Goal: Find specific page/section: Find specific page/section

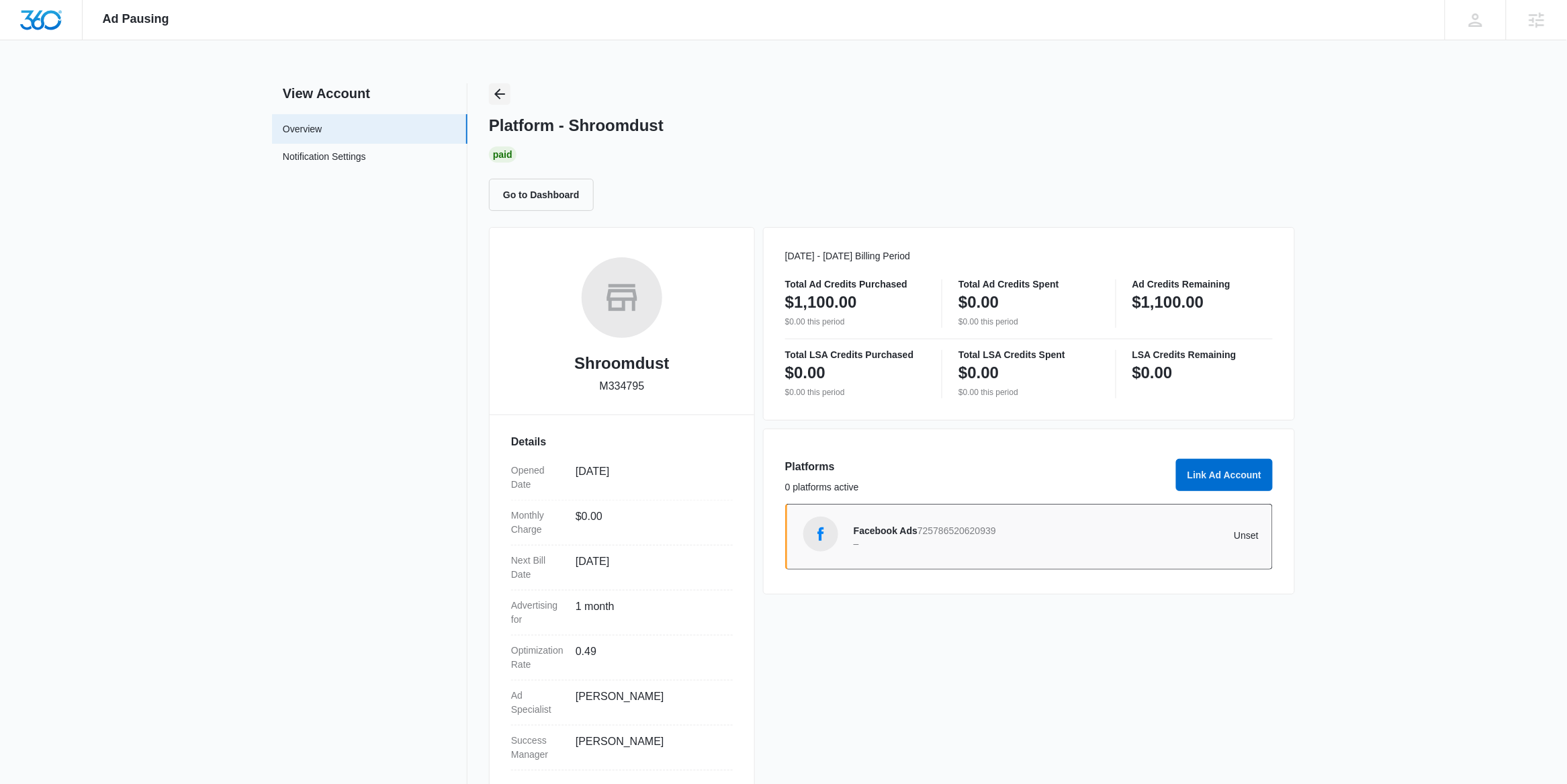
click at [507, 96] on icon "Back" at bounding box center [500, 94] width 16 height 16
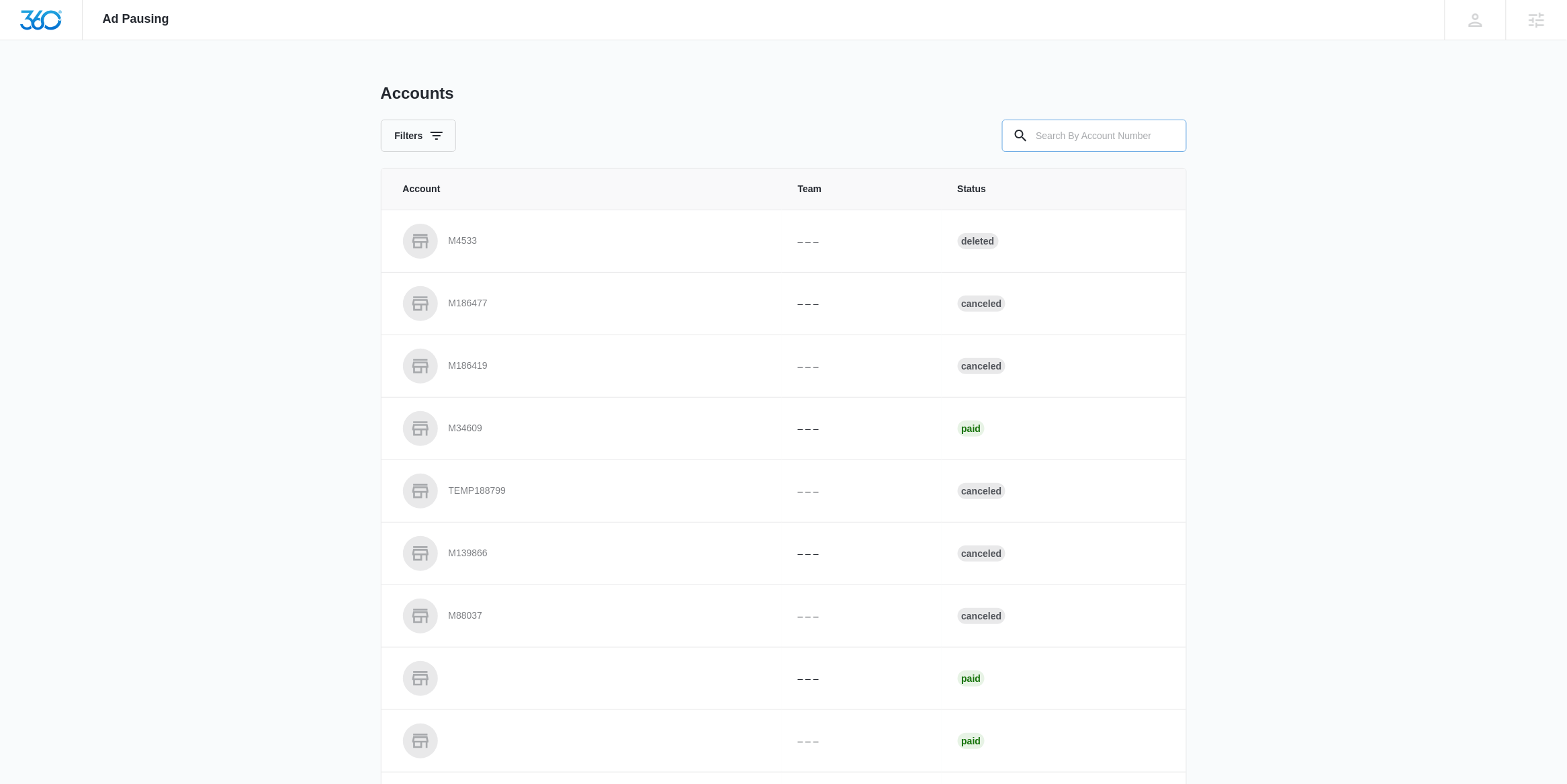
paste input "M336177"
type input "M336177"
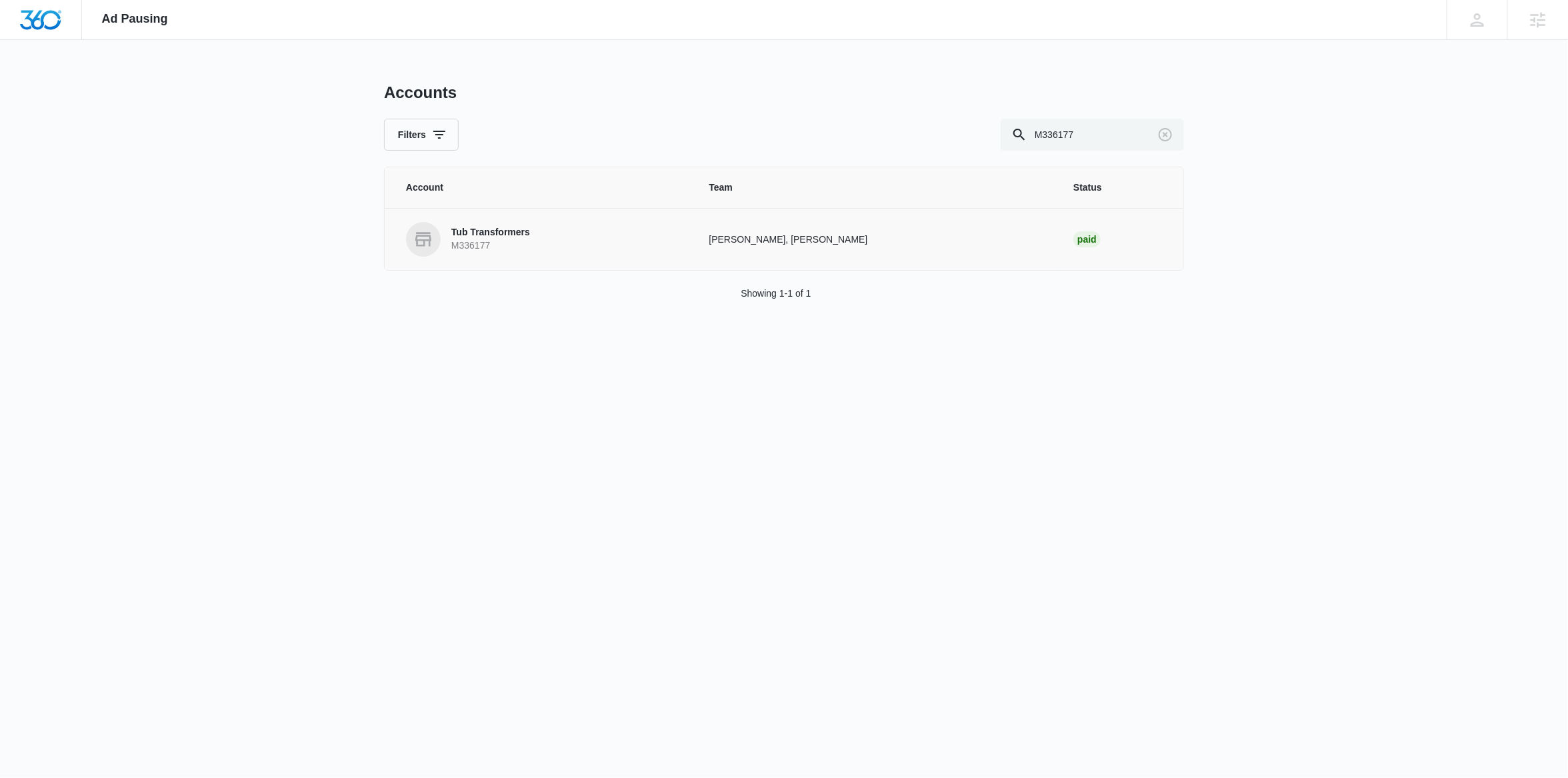
click at [518, 243] on p "M336177" at bounding box center [491, 246] width 79 height 13
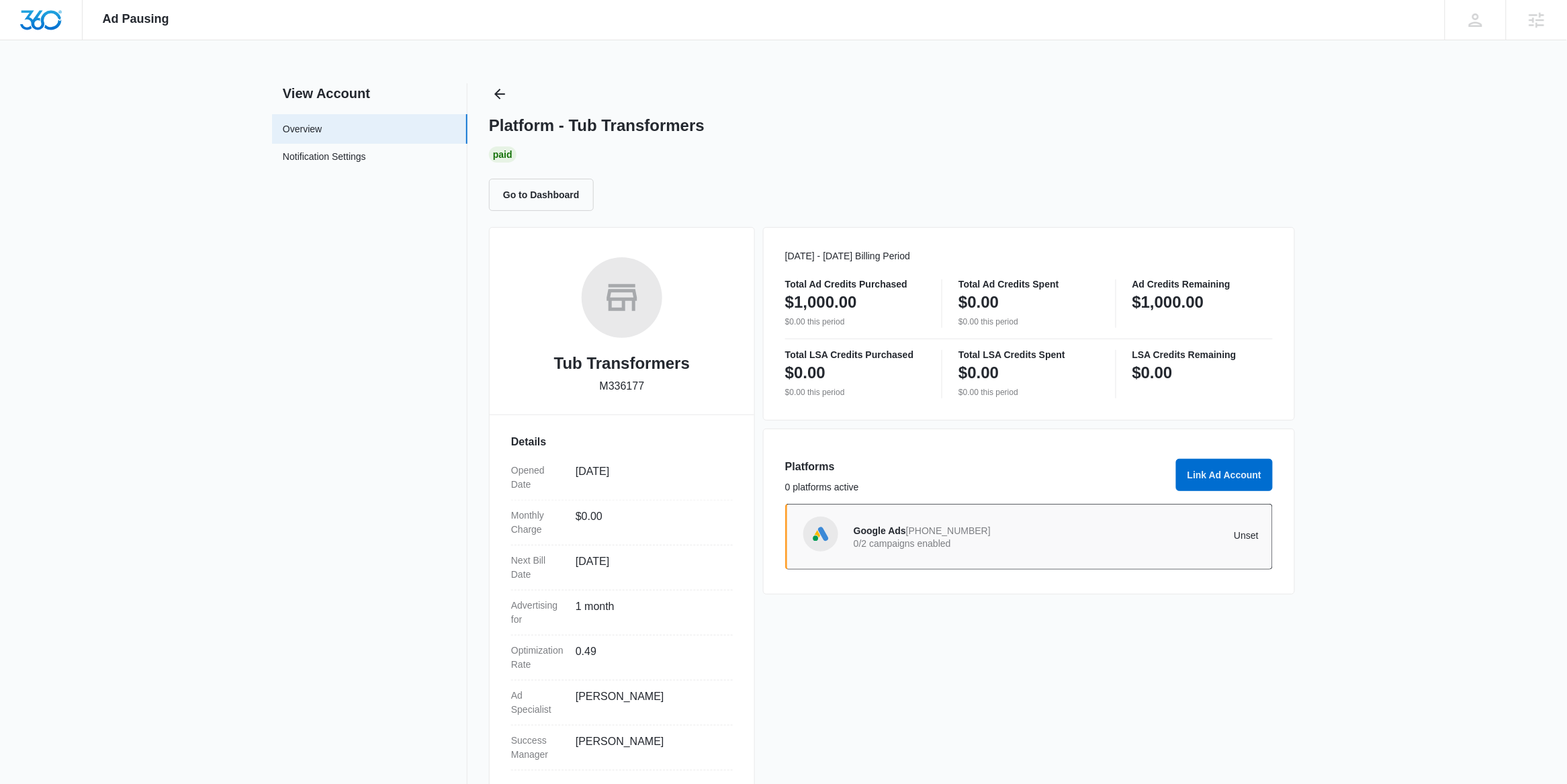
click at [968, 545] on p "0/2 campaigns enabled" at bounding box center [956, 543] width 203 height 10
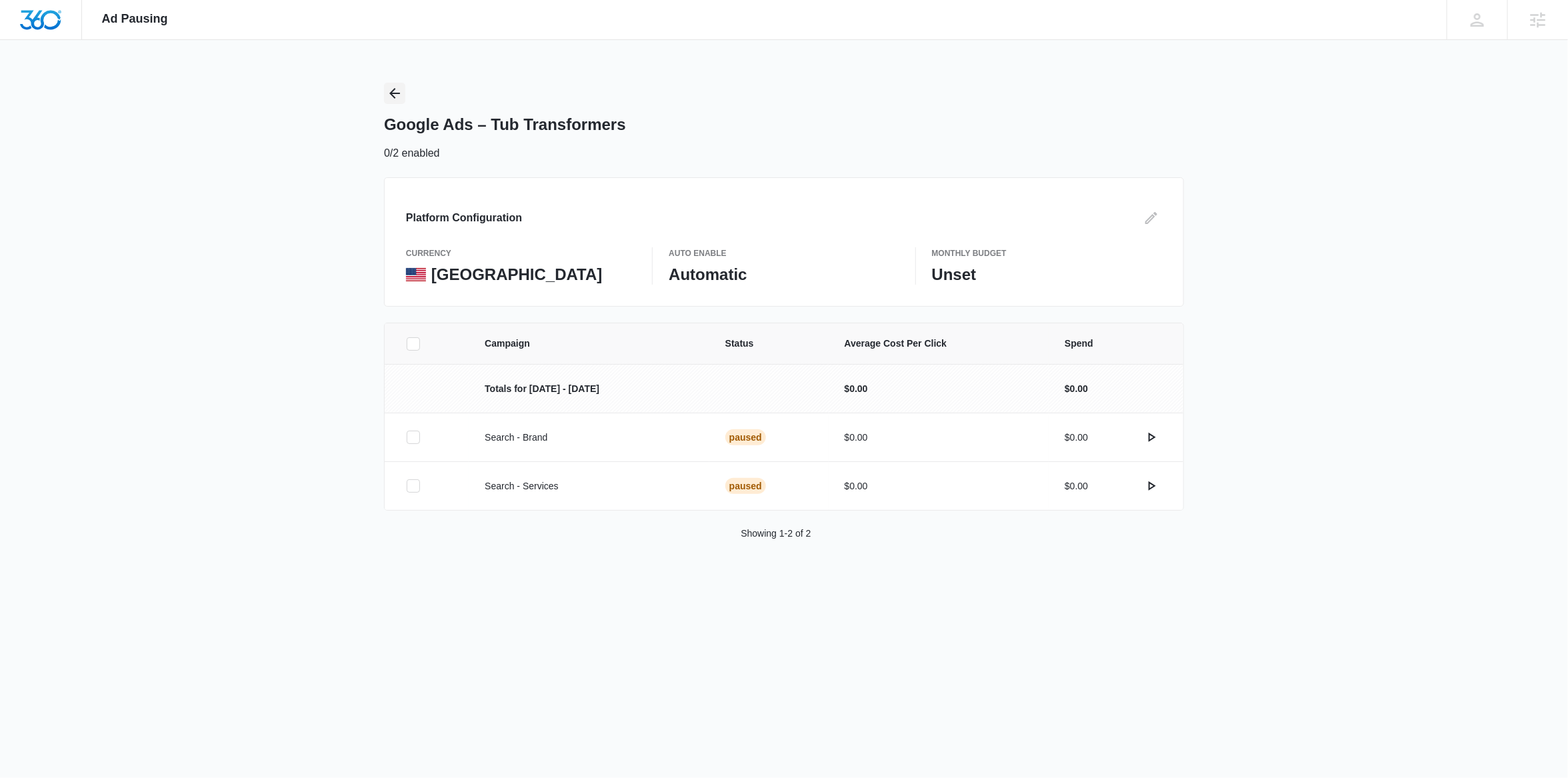
click at [394, 98] on icon "Back" at bounding box center [394, 93] width 11 height 11
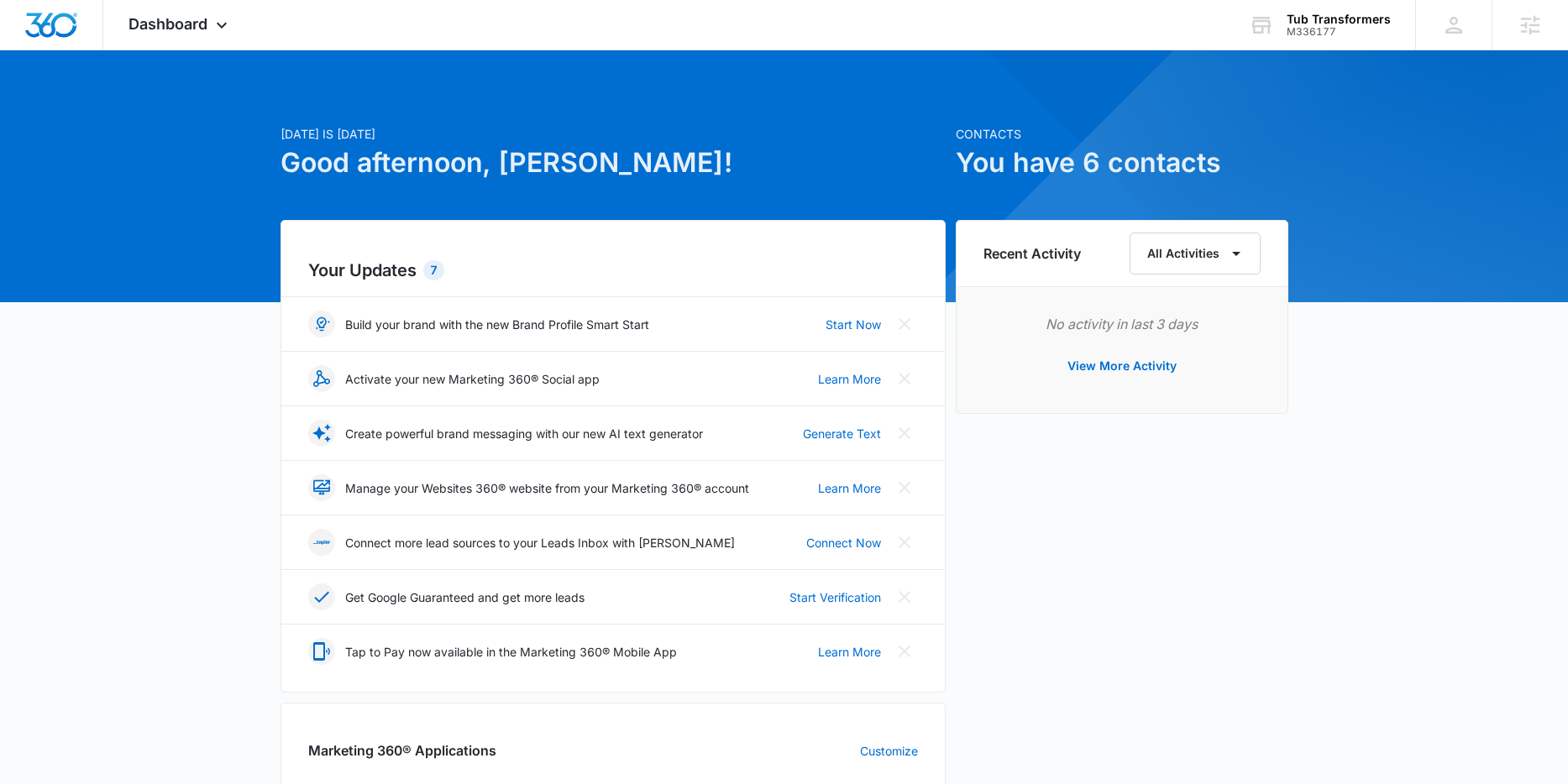
scroll to position [507, 0]
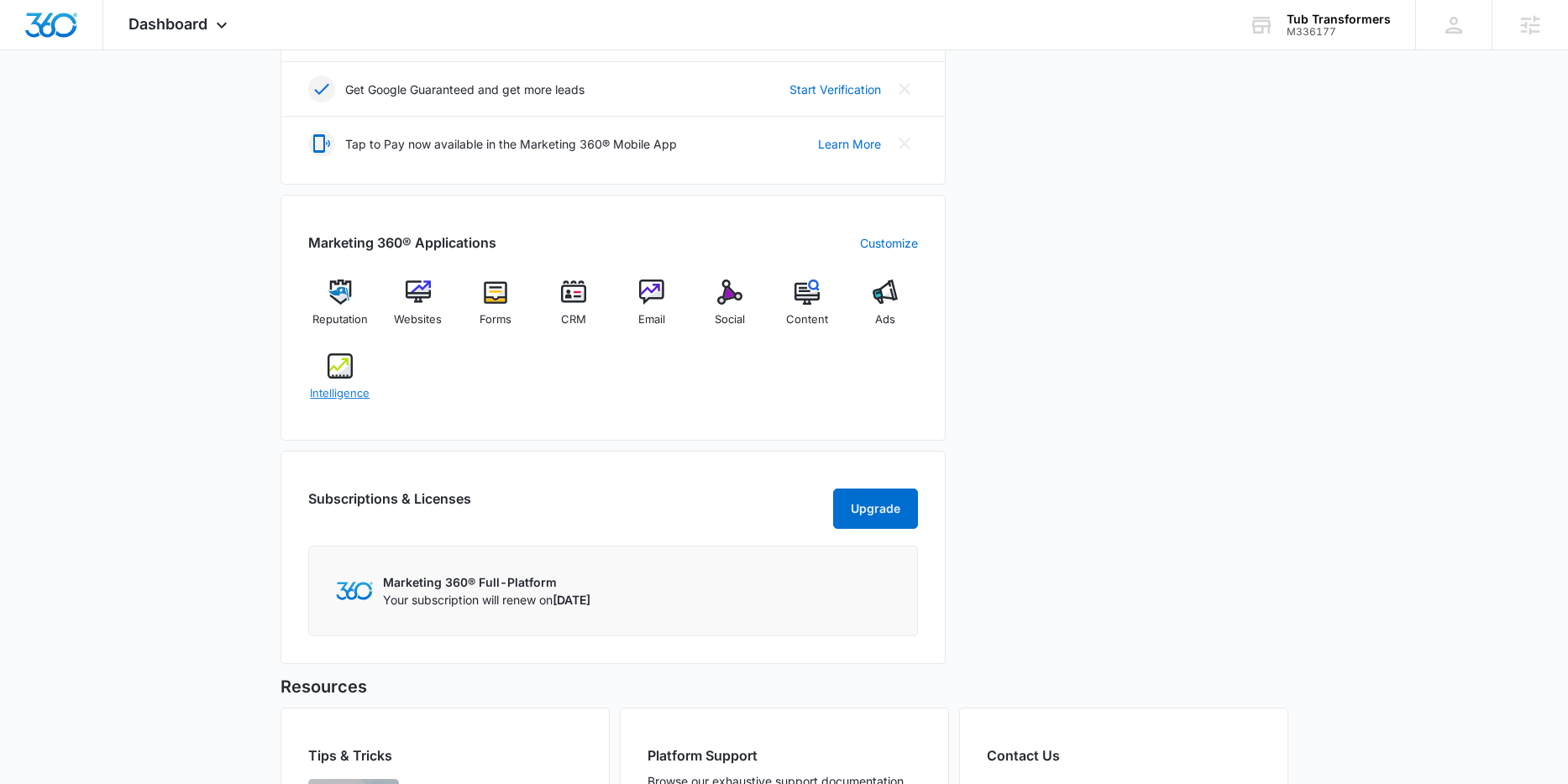
click at [335, 386] on span "Intelligence" at bounding box center [339, 393] width 60 height 17
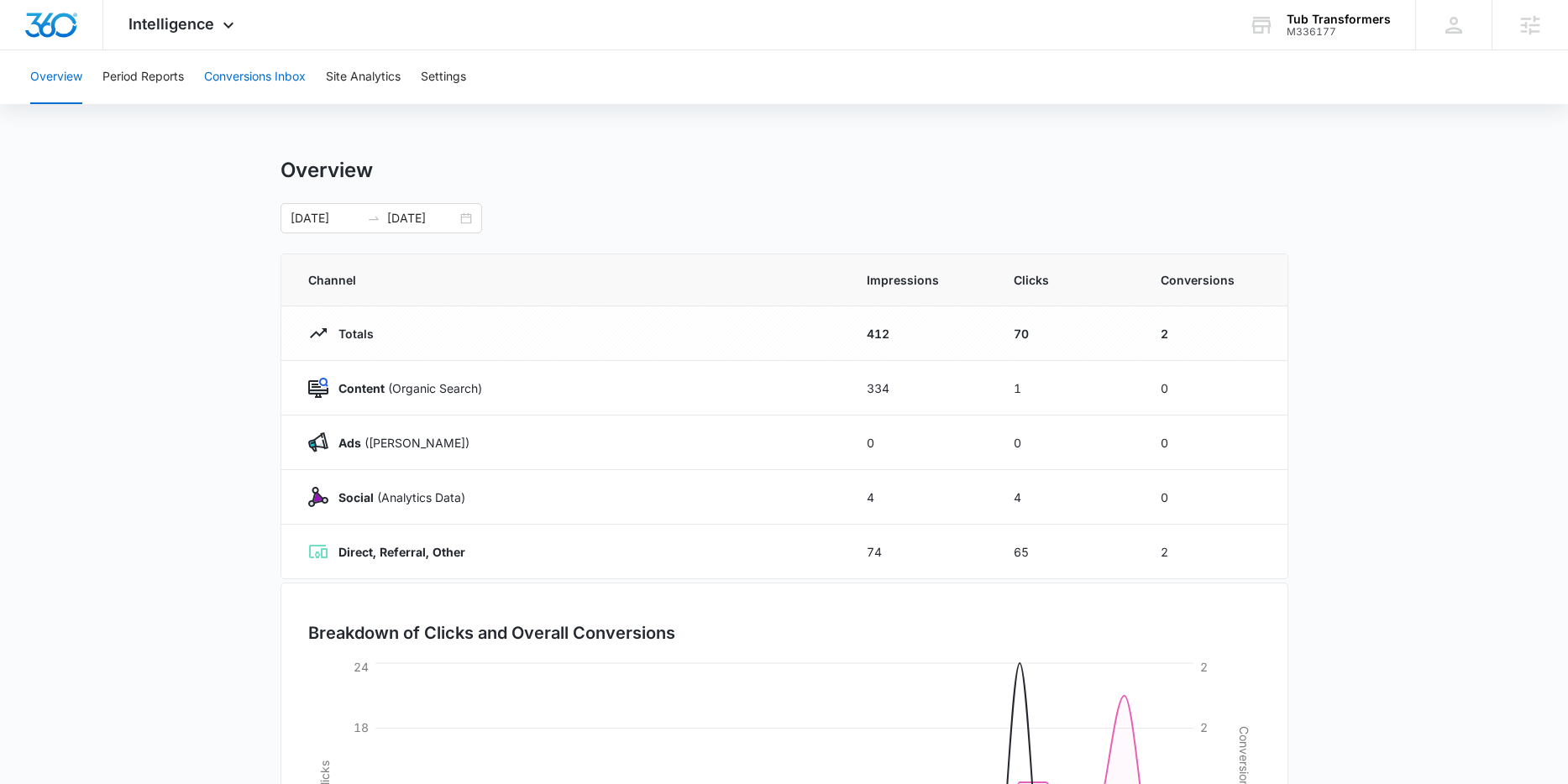
click at [241, 79] on button "Conversions Inbox" at bounding box center [255, 77] width 101 height 53
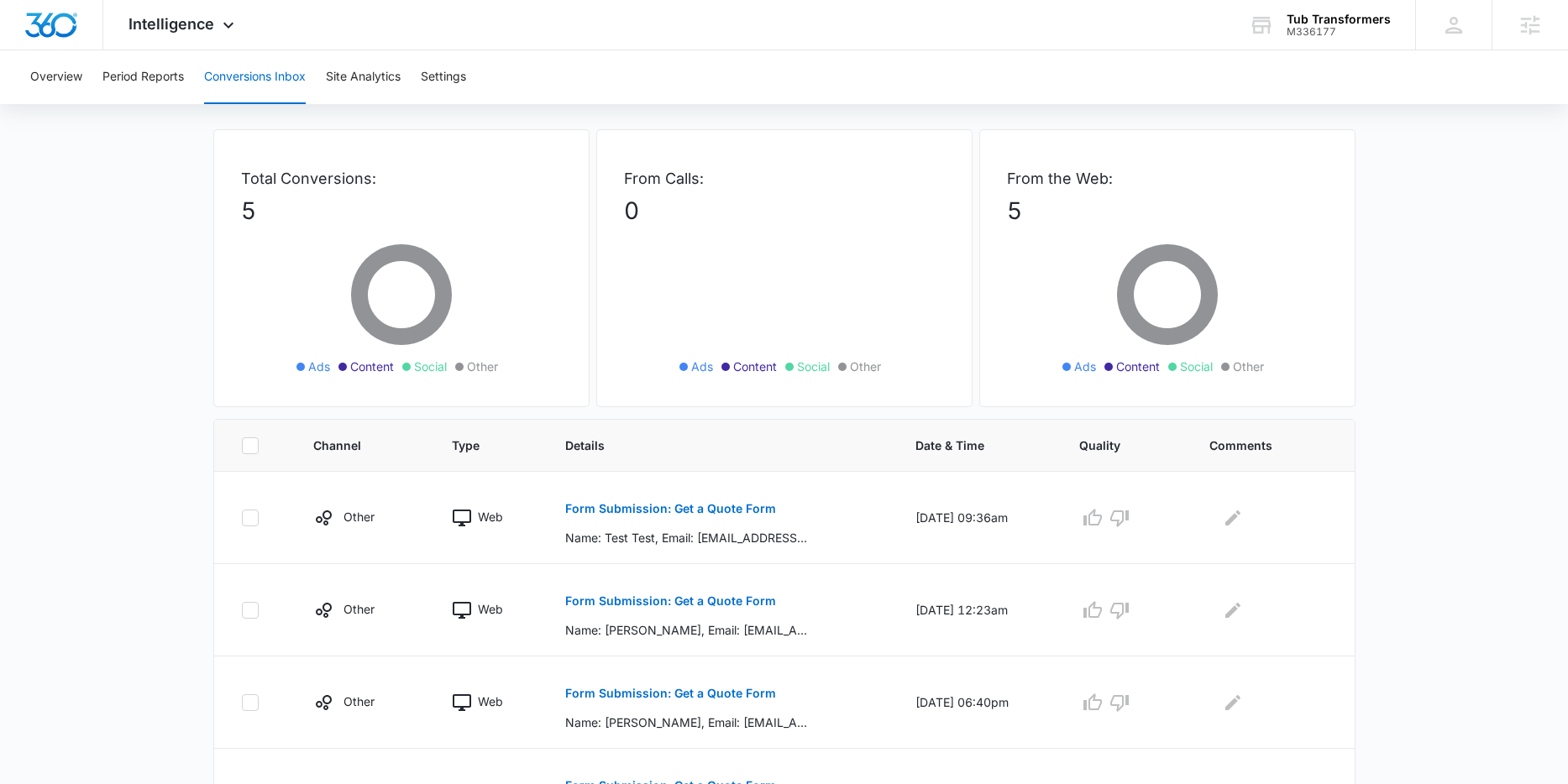
scroll to position [62, 0]
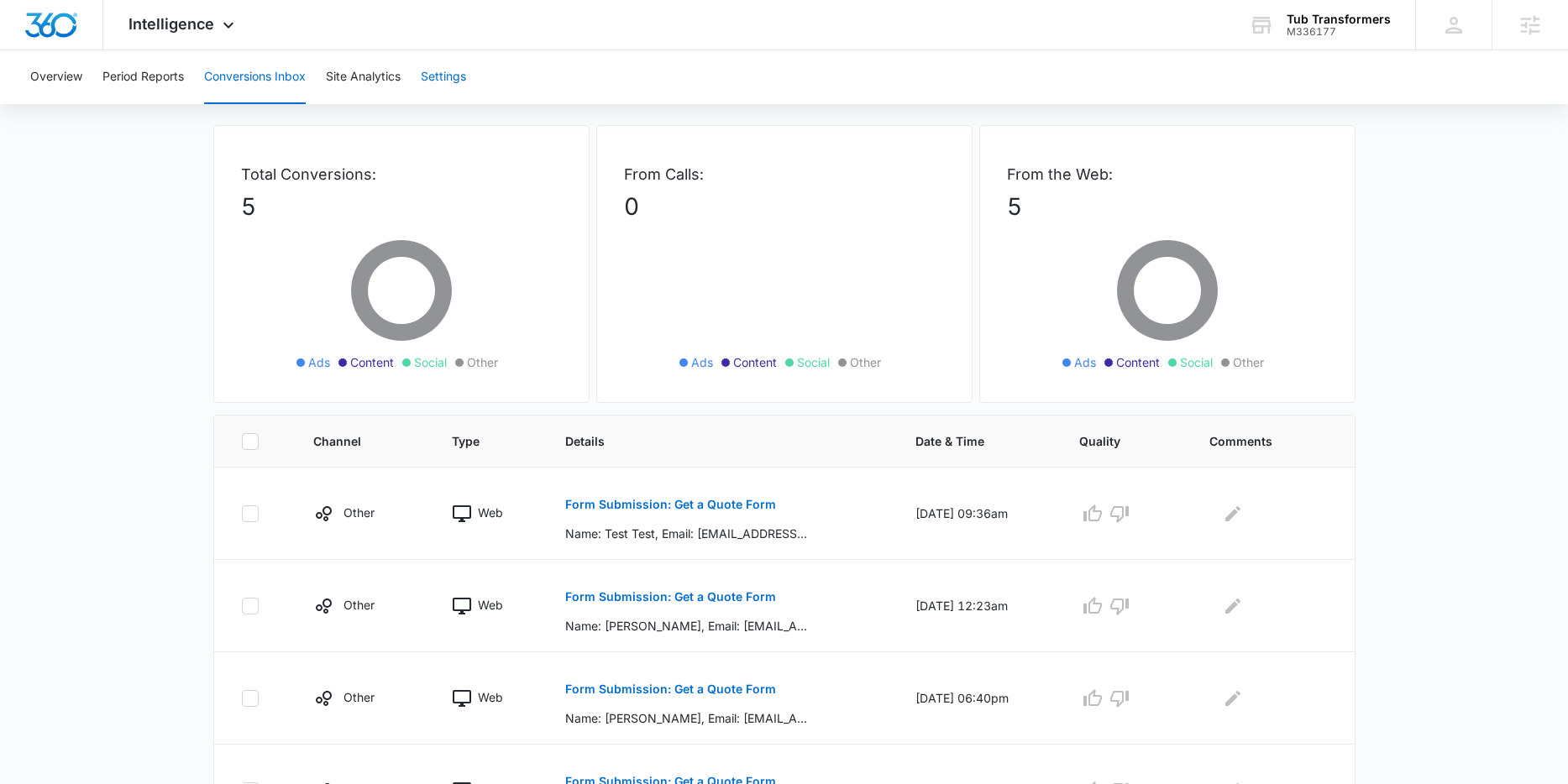
click at [441, 78] on button "Settings" at bounding box center [443, 77] width 45 height 53
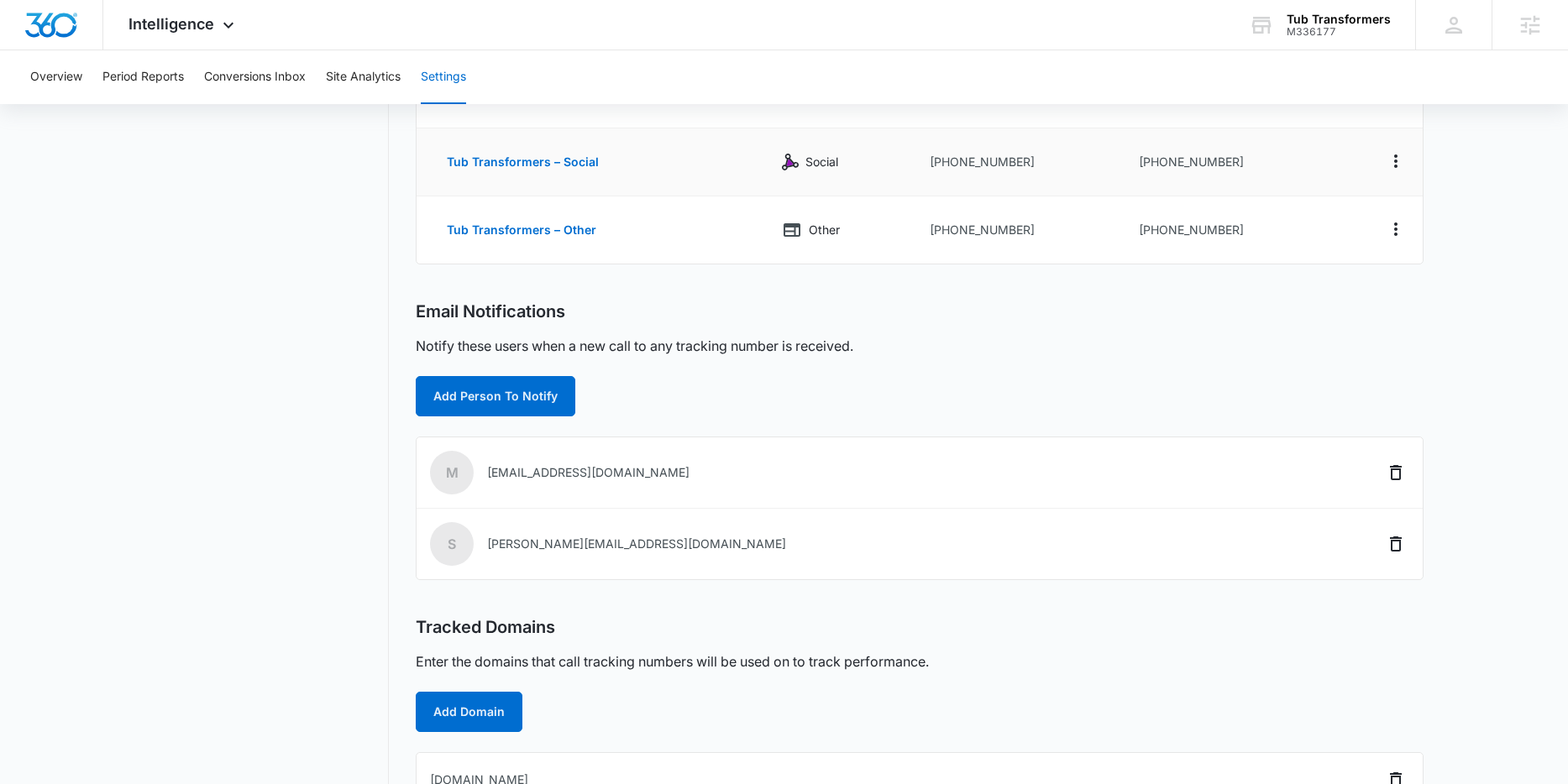
scroll to position [364, 0]
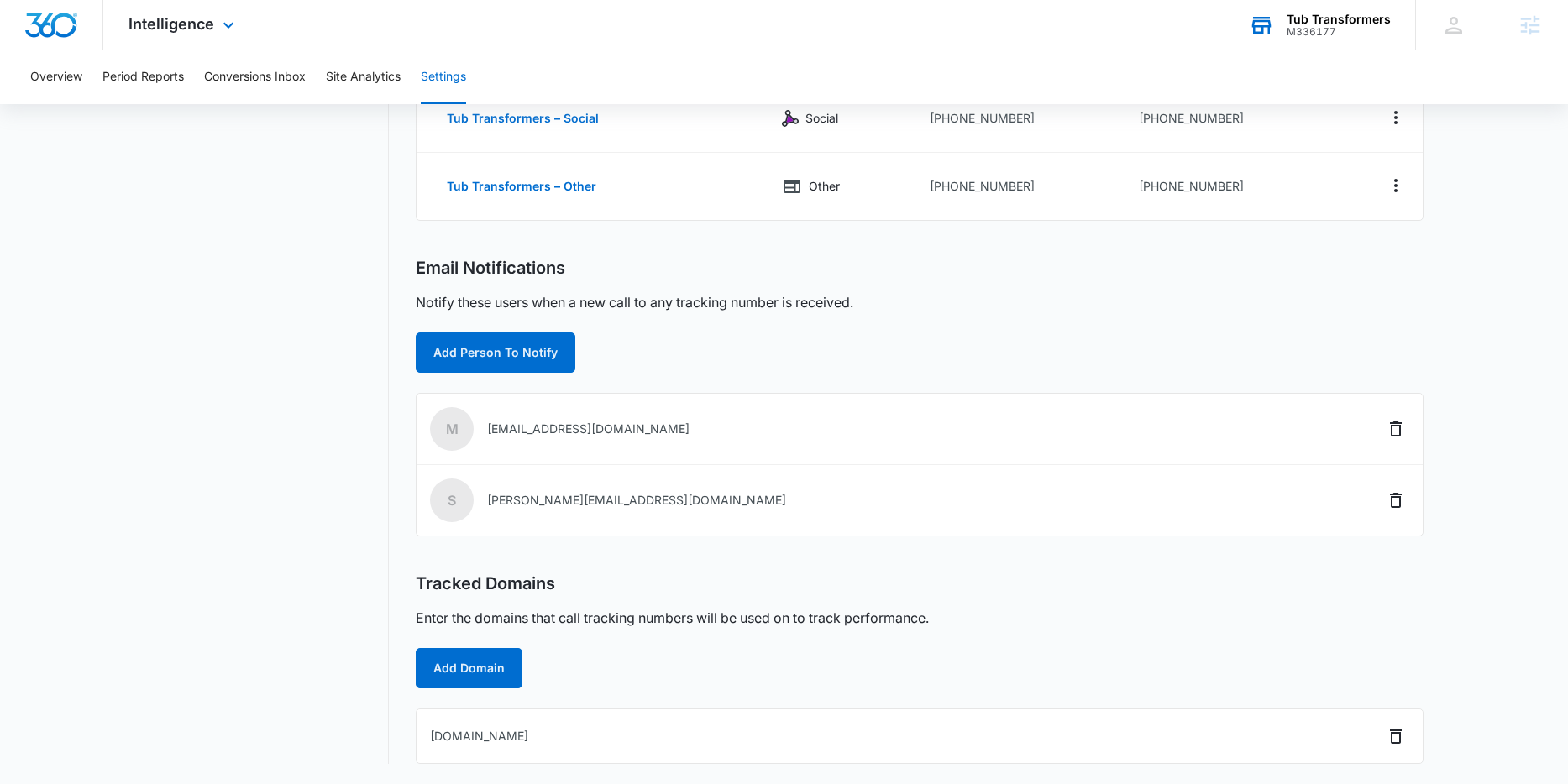
click at [1386, 30] on div "M336177" at bounding box center [1338, 31] width 104 height 12
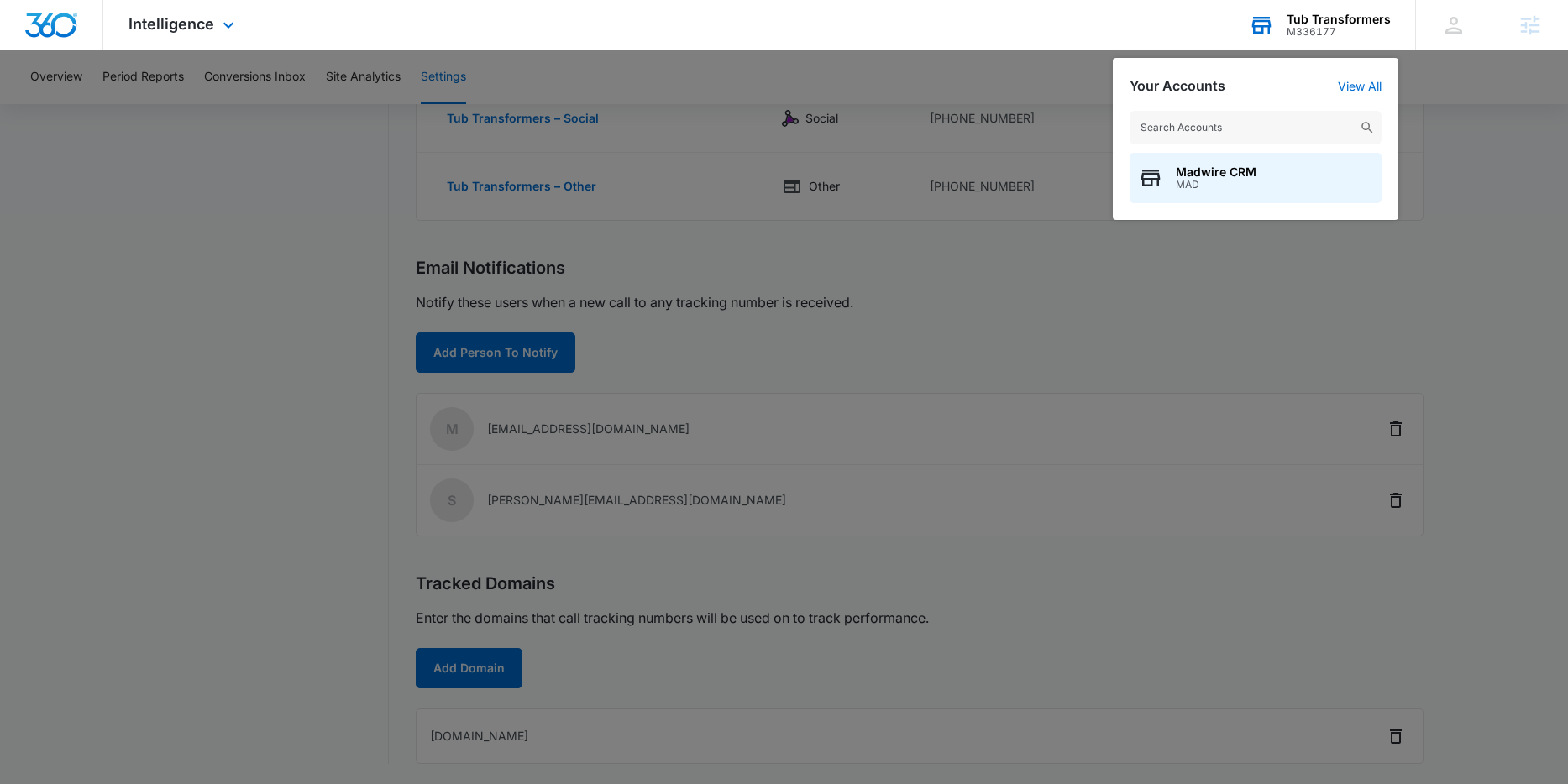
click at [1360, 94] on div "Madwire CRM MAD" at bounding box center [1255, 156] width 285 height 126
click at [1364, 86] on link "View All" at bounding box center [1359, 86] width 43 height 15
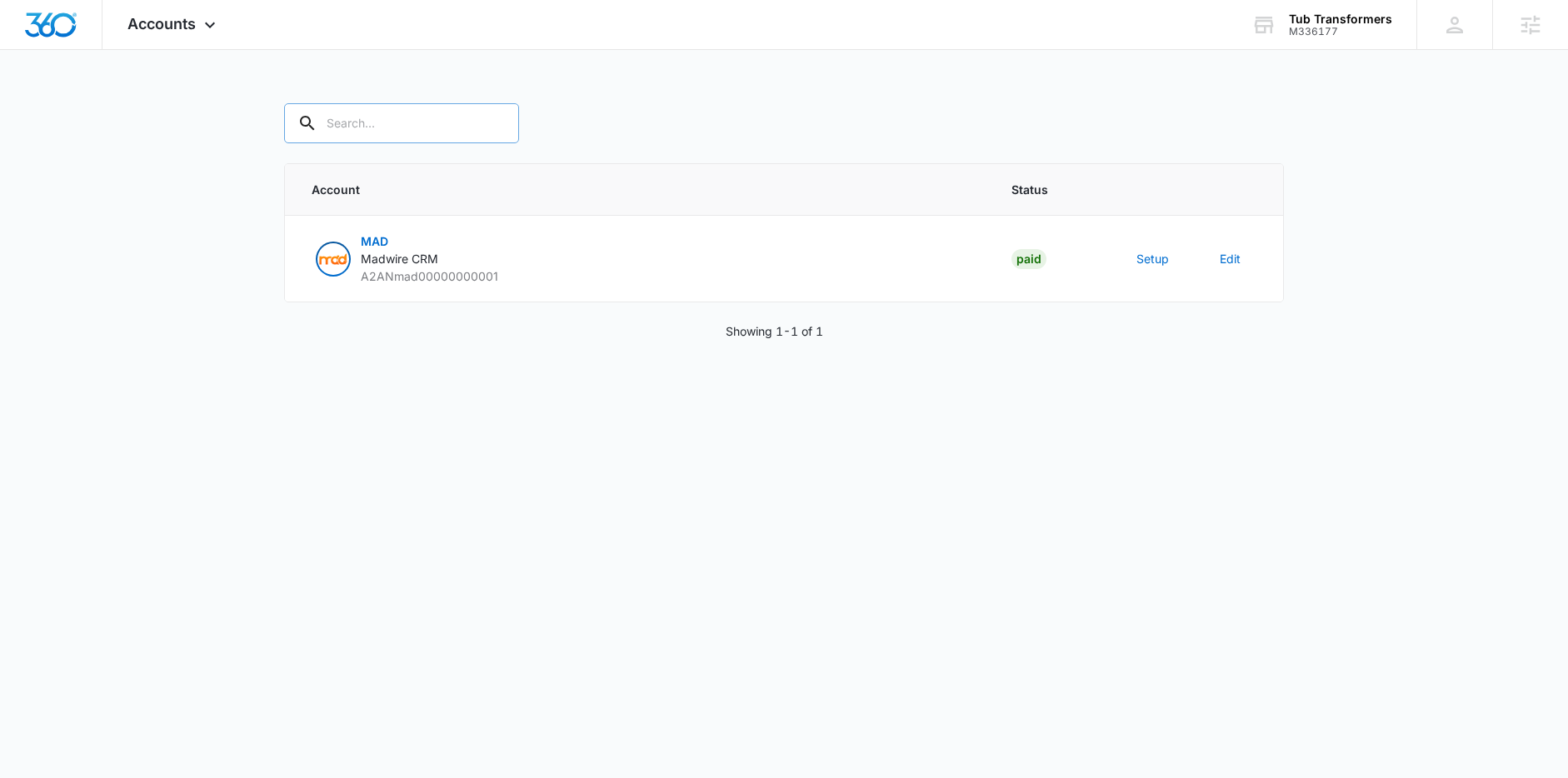
click at [358, 126] on input "text" at bounding box center [401, 123] width 235 height 40
type input "m336177"
click at [1141, 266] on button "Setup" at bounding box center [1153, 258] width 33 height 17
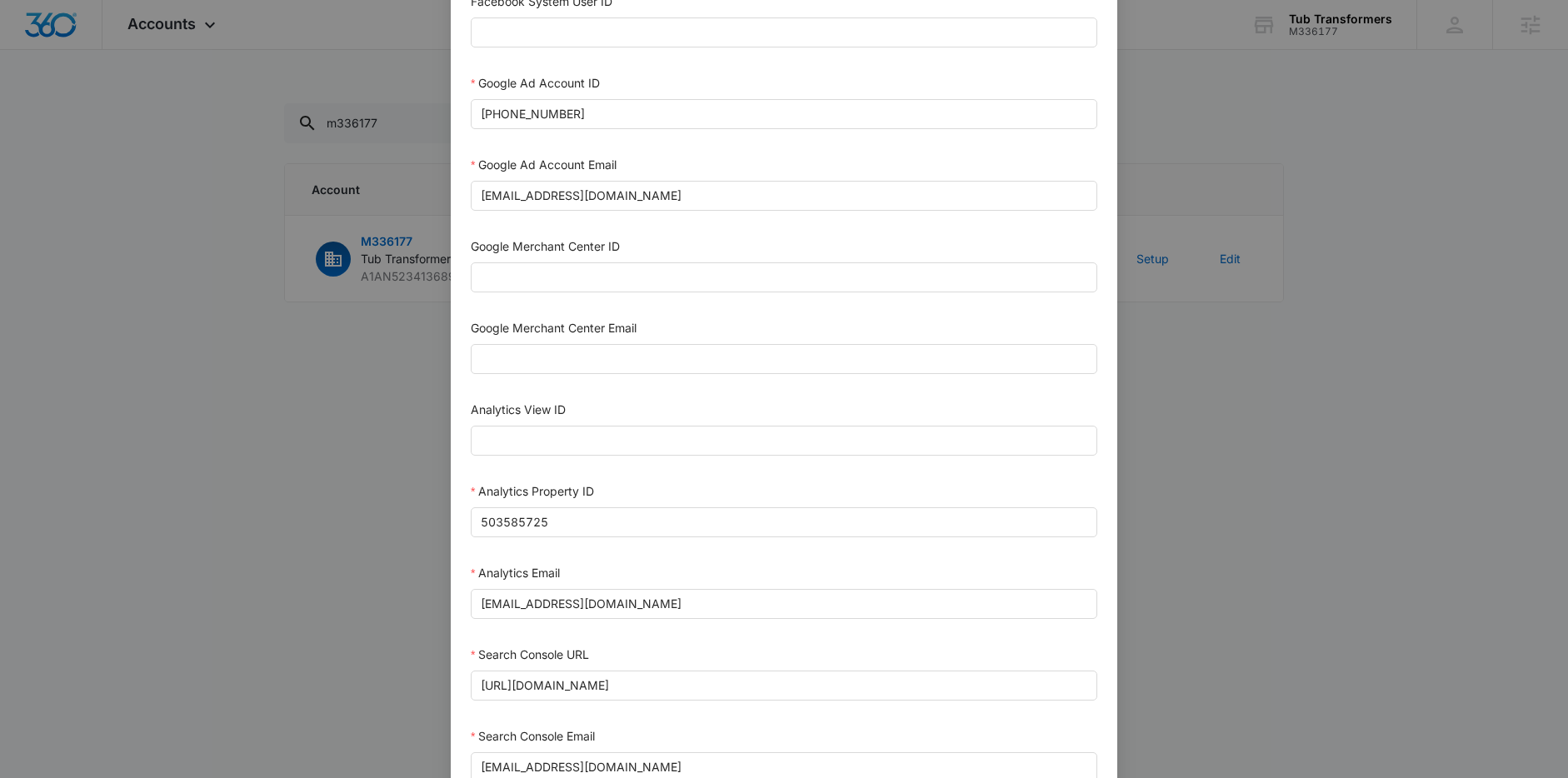
scroll to position [630, 0]
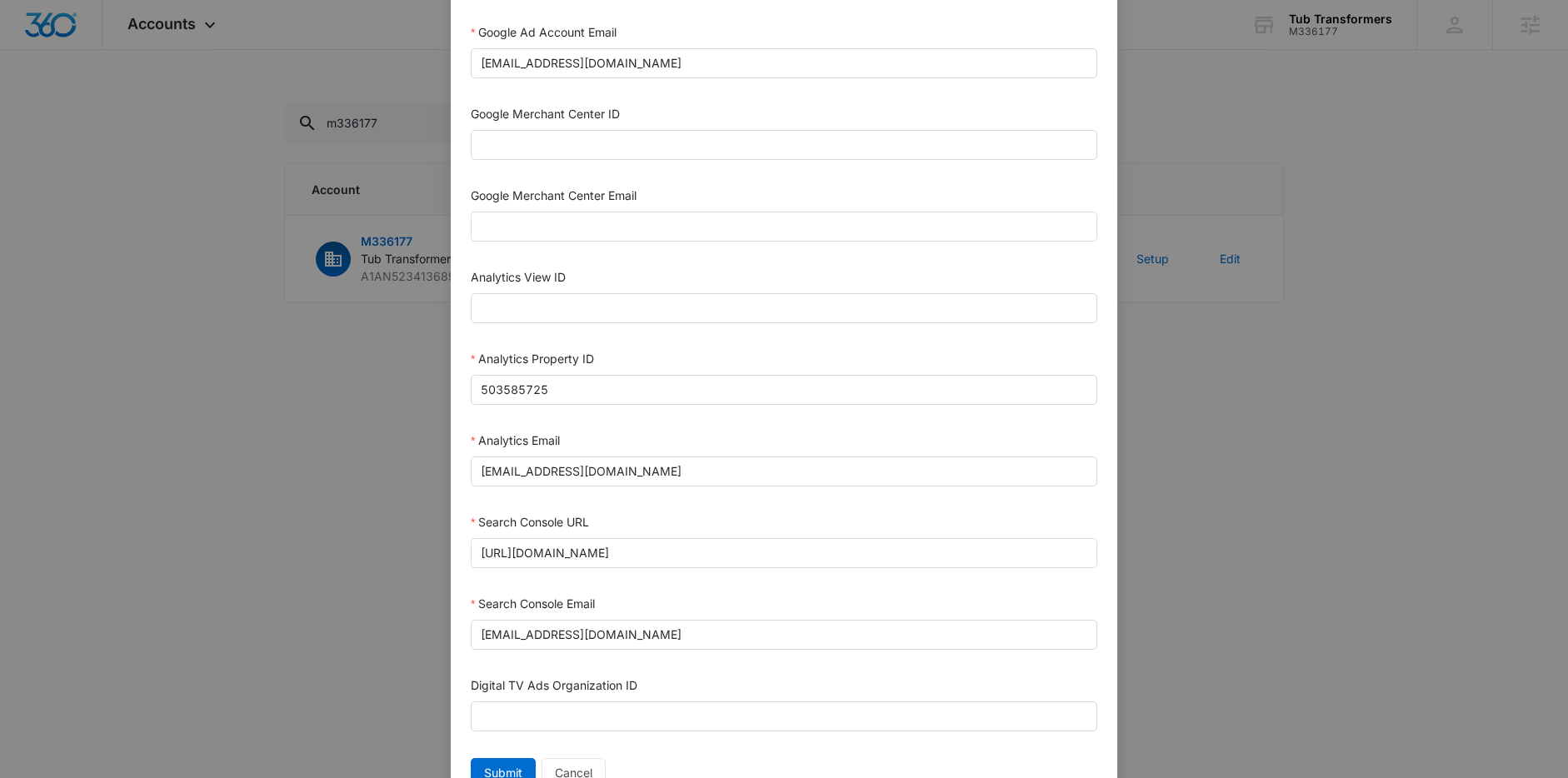
click at [1383, 462] on div "Setup Account Bing Ad Account ID Bing Ad Account Email LinkedIn Ad Account ID L…" at bounding box center [784, 389] width 1568 height 778
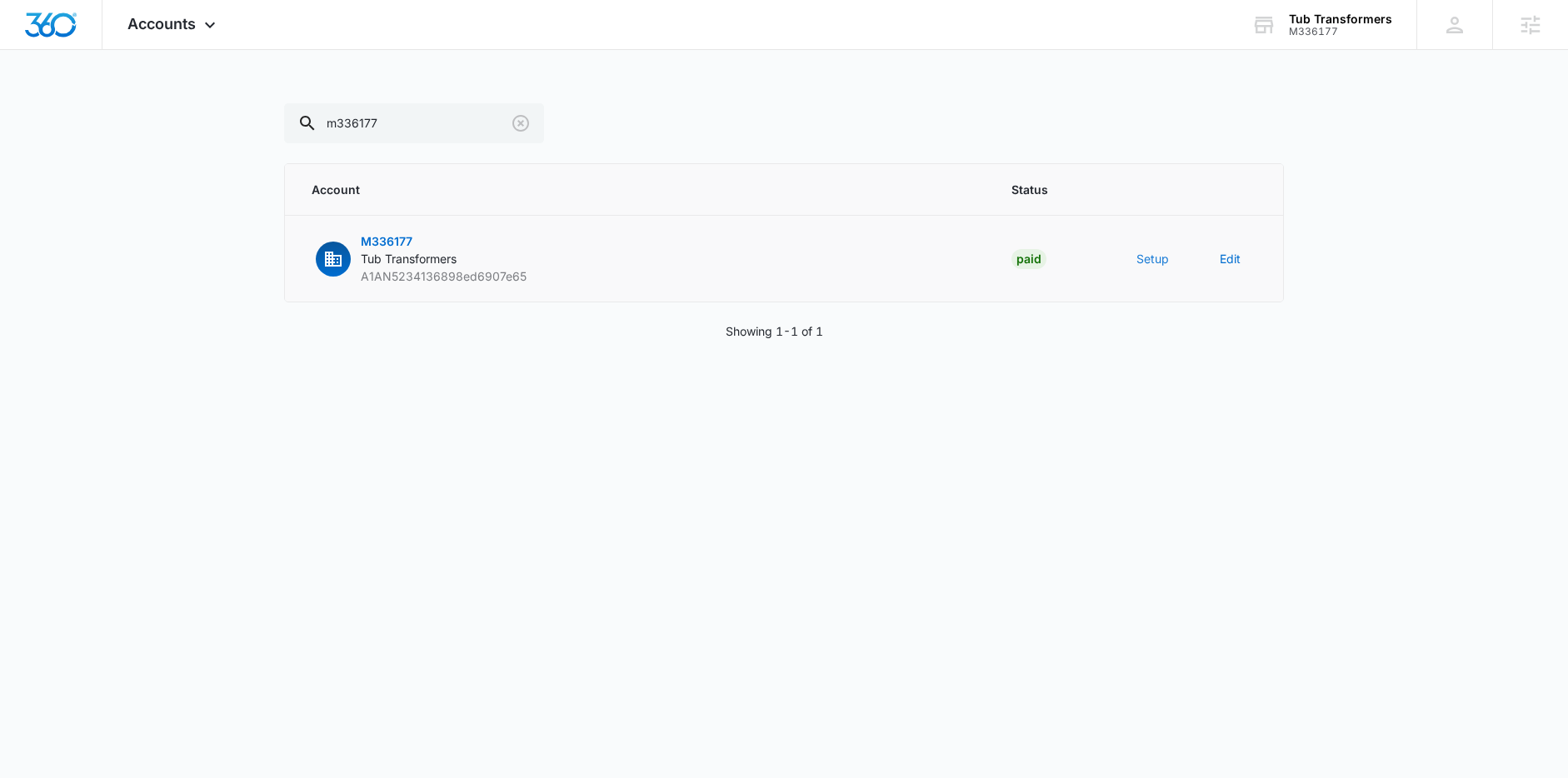
click at [1149, 256] on button "Setup" at bounding box center [1153, 258] width 33 height 17
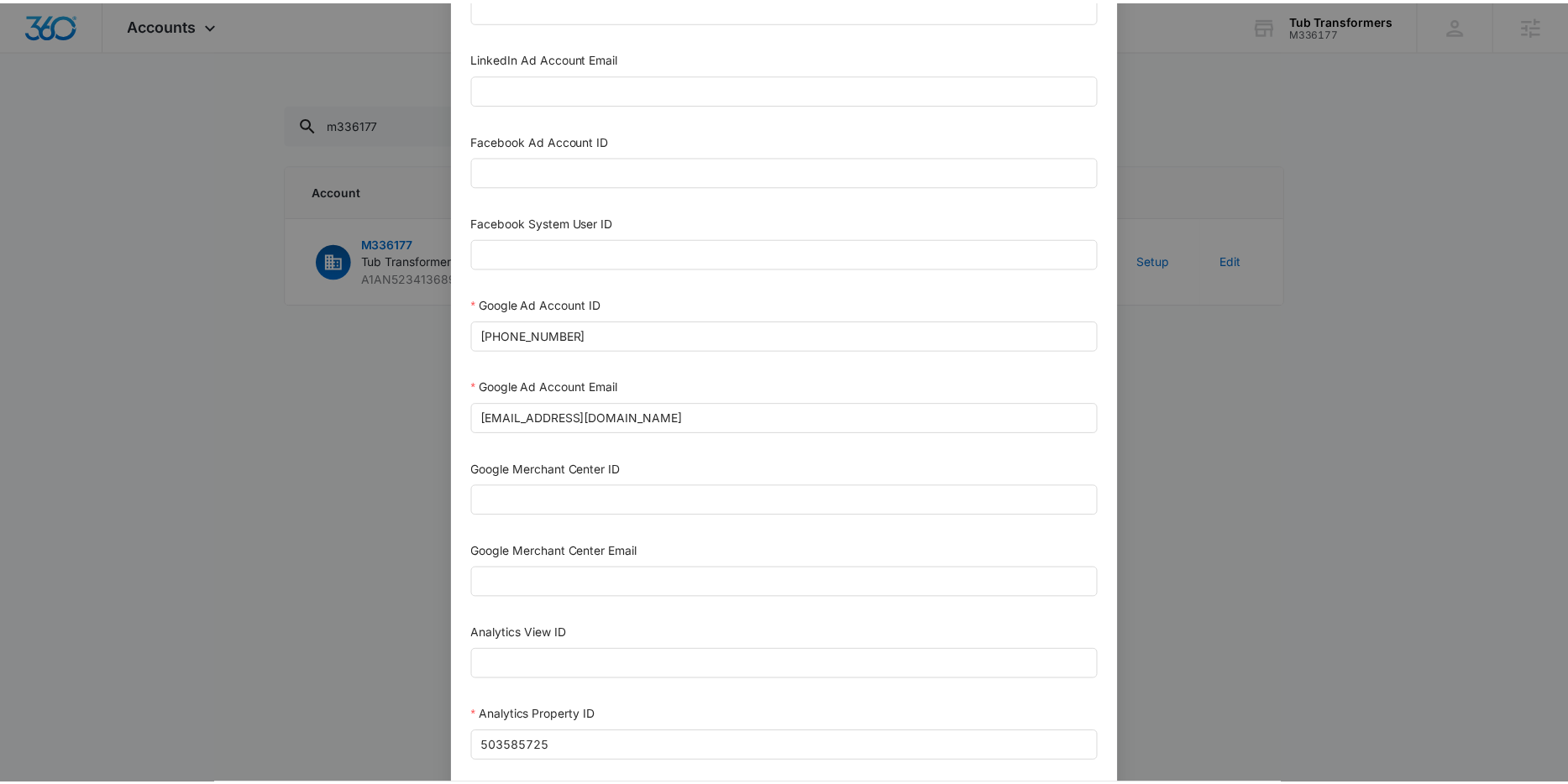
scroll to position [292, 0]
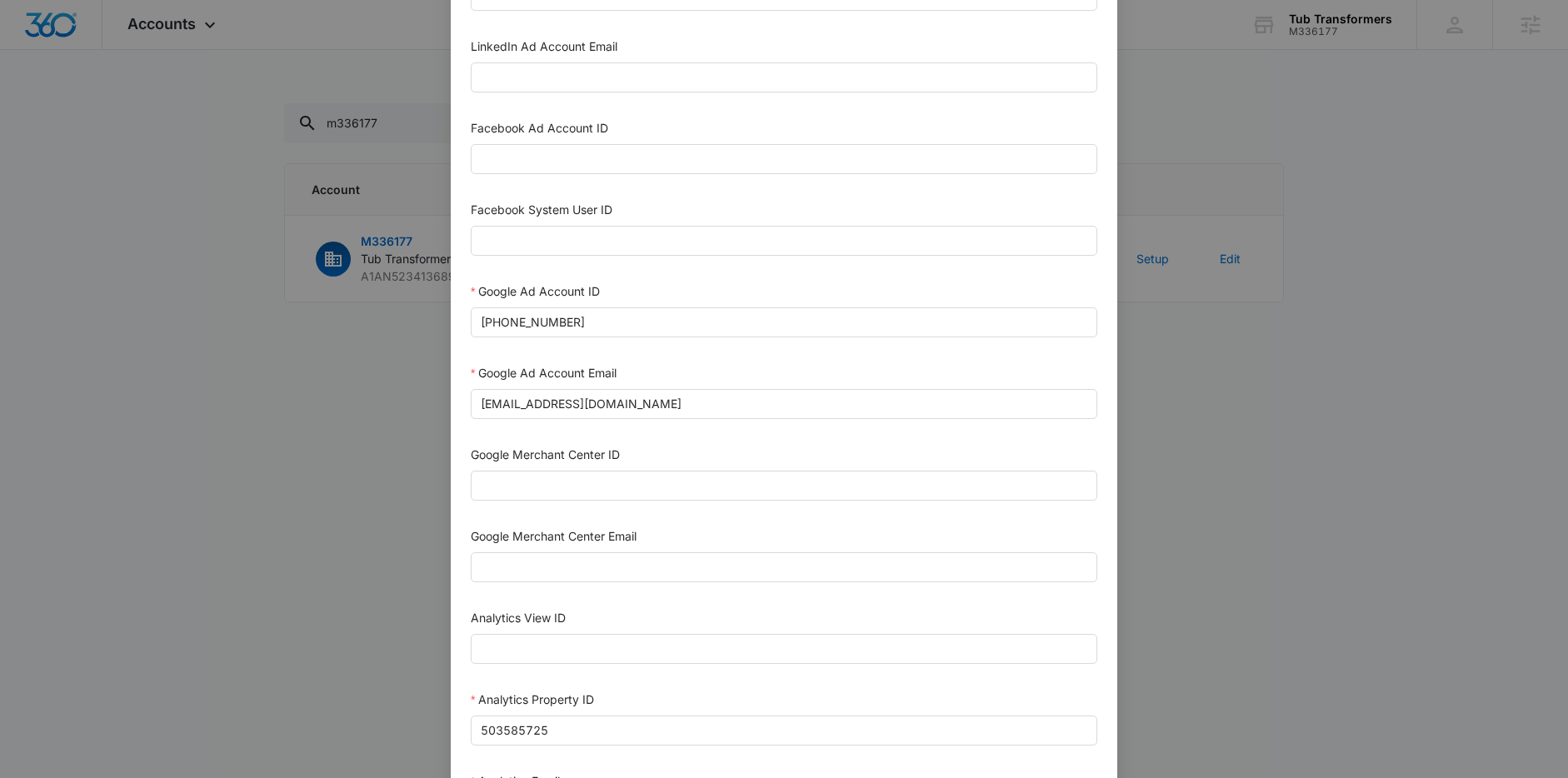
click at [350, 118] on div "Setup Account Bing Ad Account ID Bing Ad Account Email LinkedIn Ad Account ID L…" at bounding box center [784, 389] width 1568 height 778
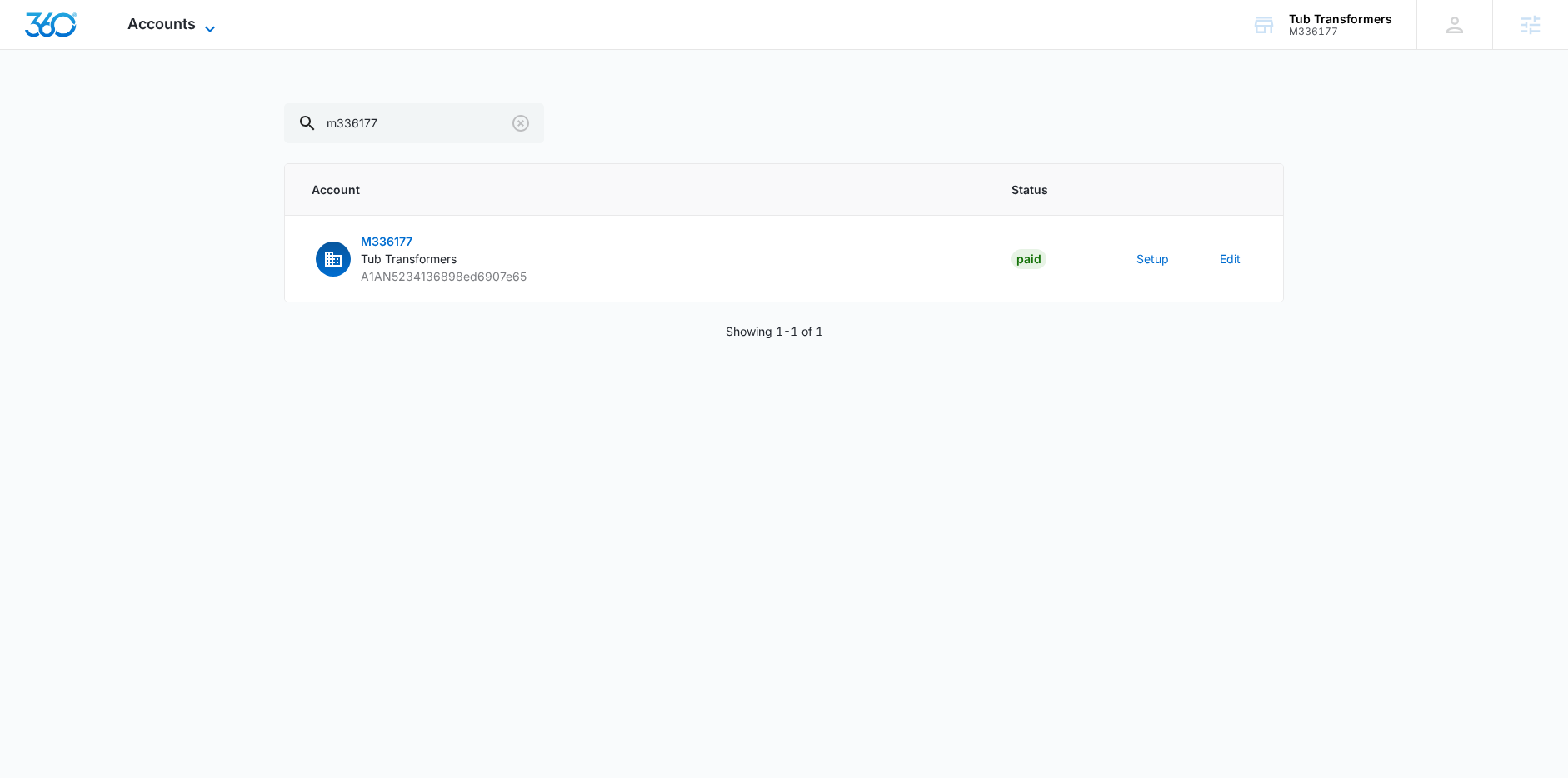
click at [209, 27] on icon at bounding box center [210, 29] width 20 height 20
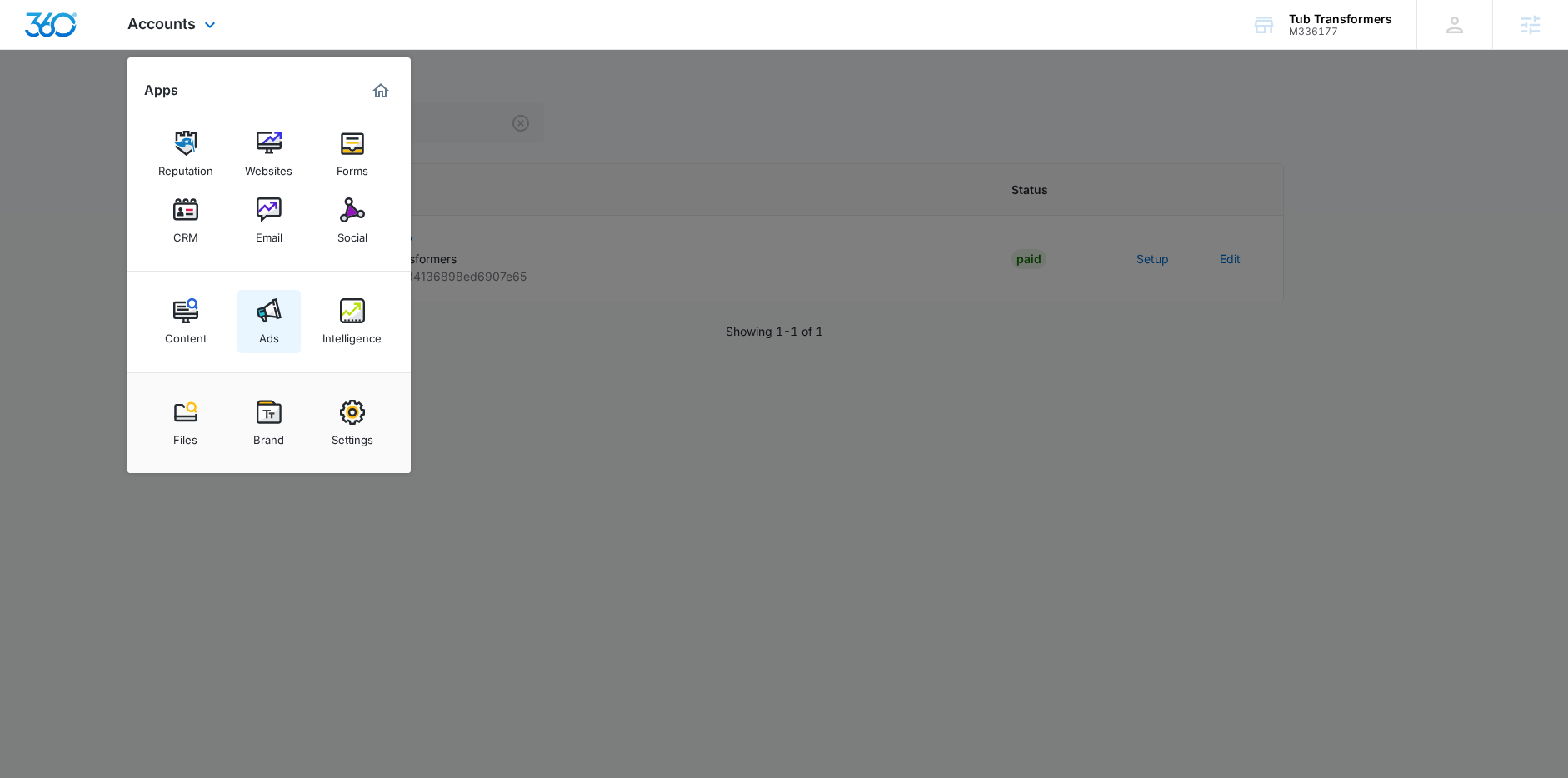
click at [266, 311] on img at bounding box center [268, 310] width 25 height 25
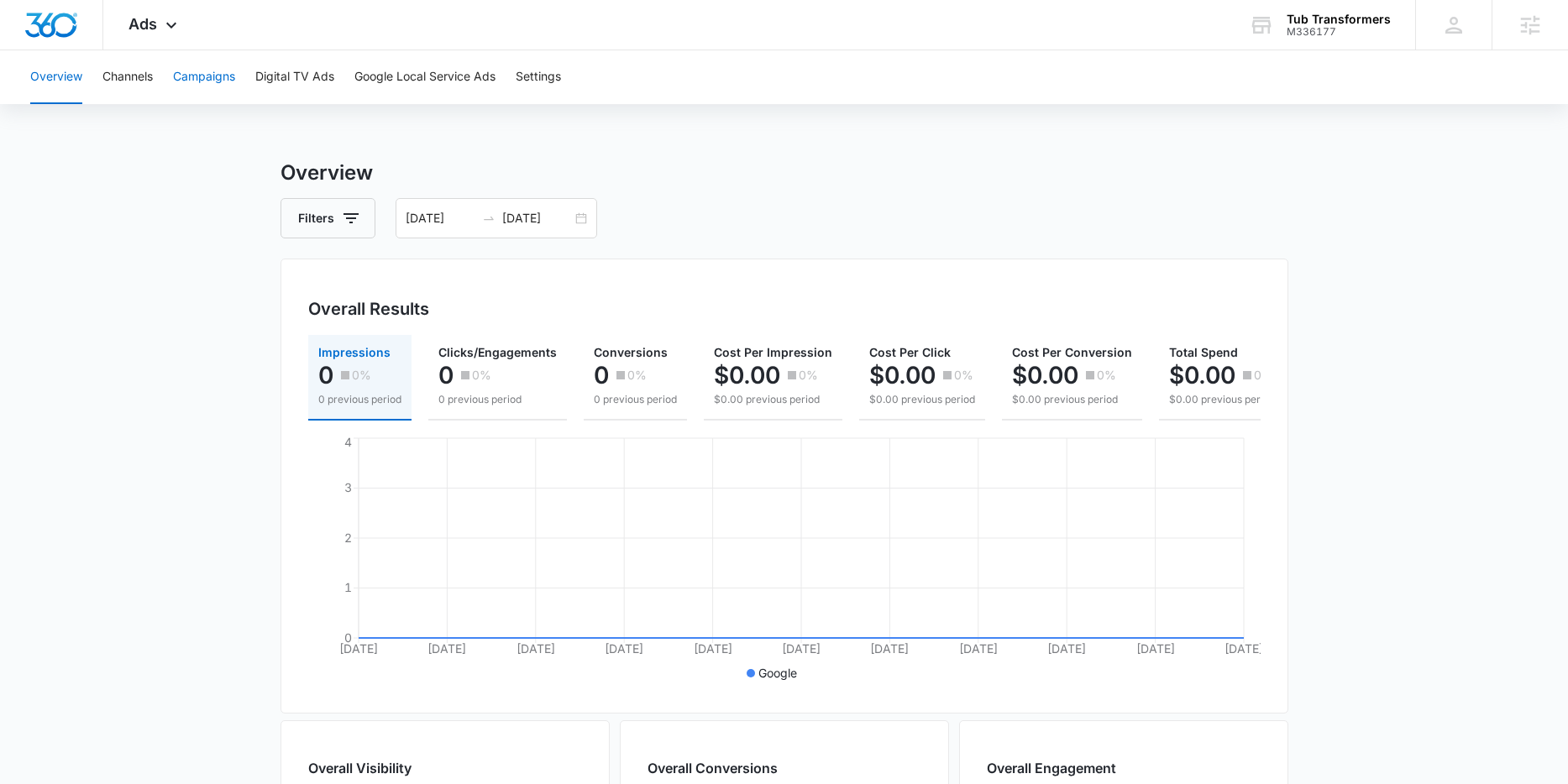
click at [219, 85] on button "Campaigns" at bounding box center [204, 77] width 63 height 53
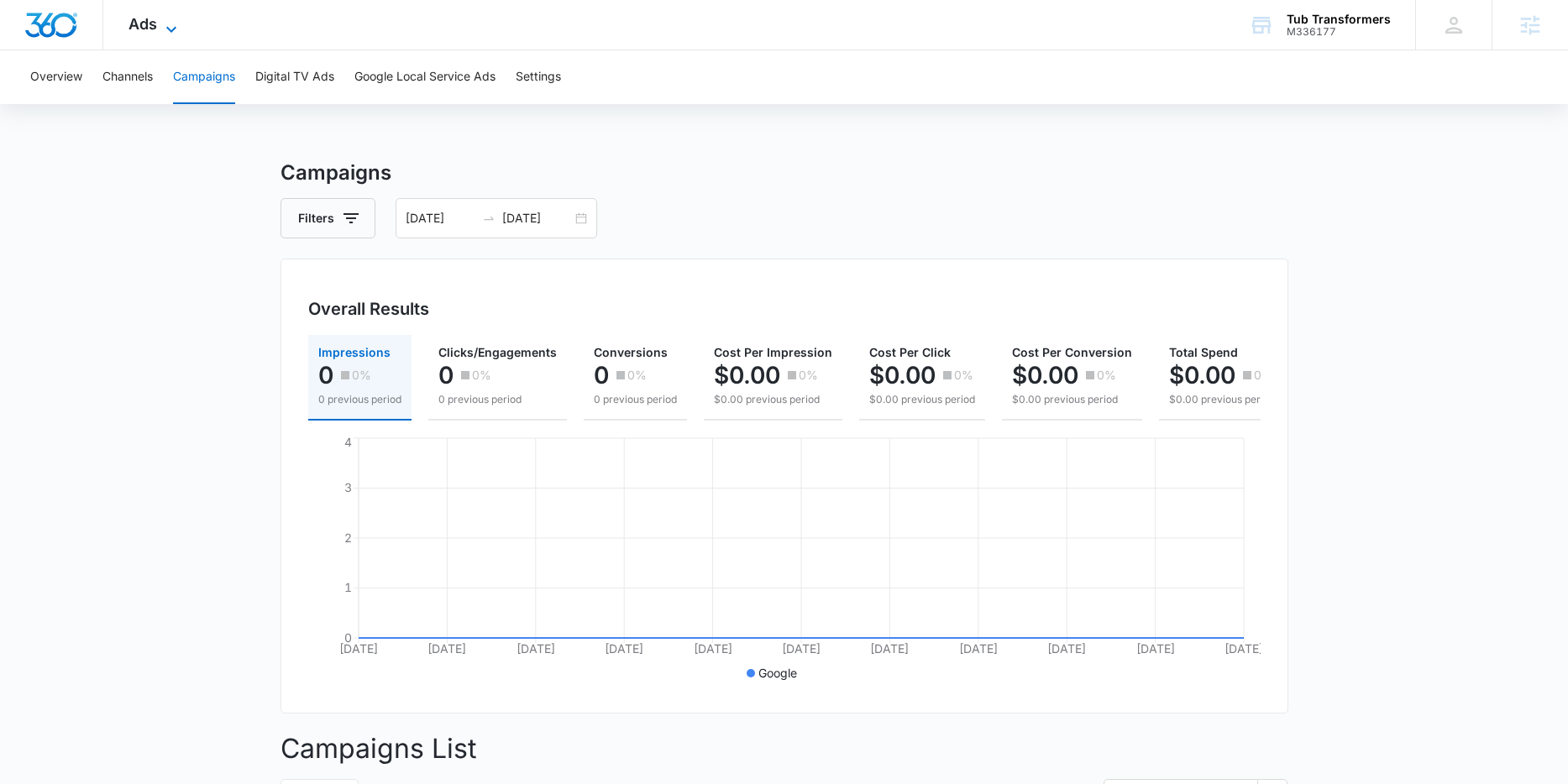
click at [143, 30] on span "Ads" at bounding box center [143, 23] width 29 height 17
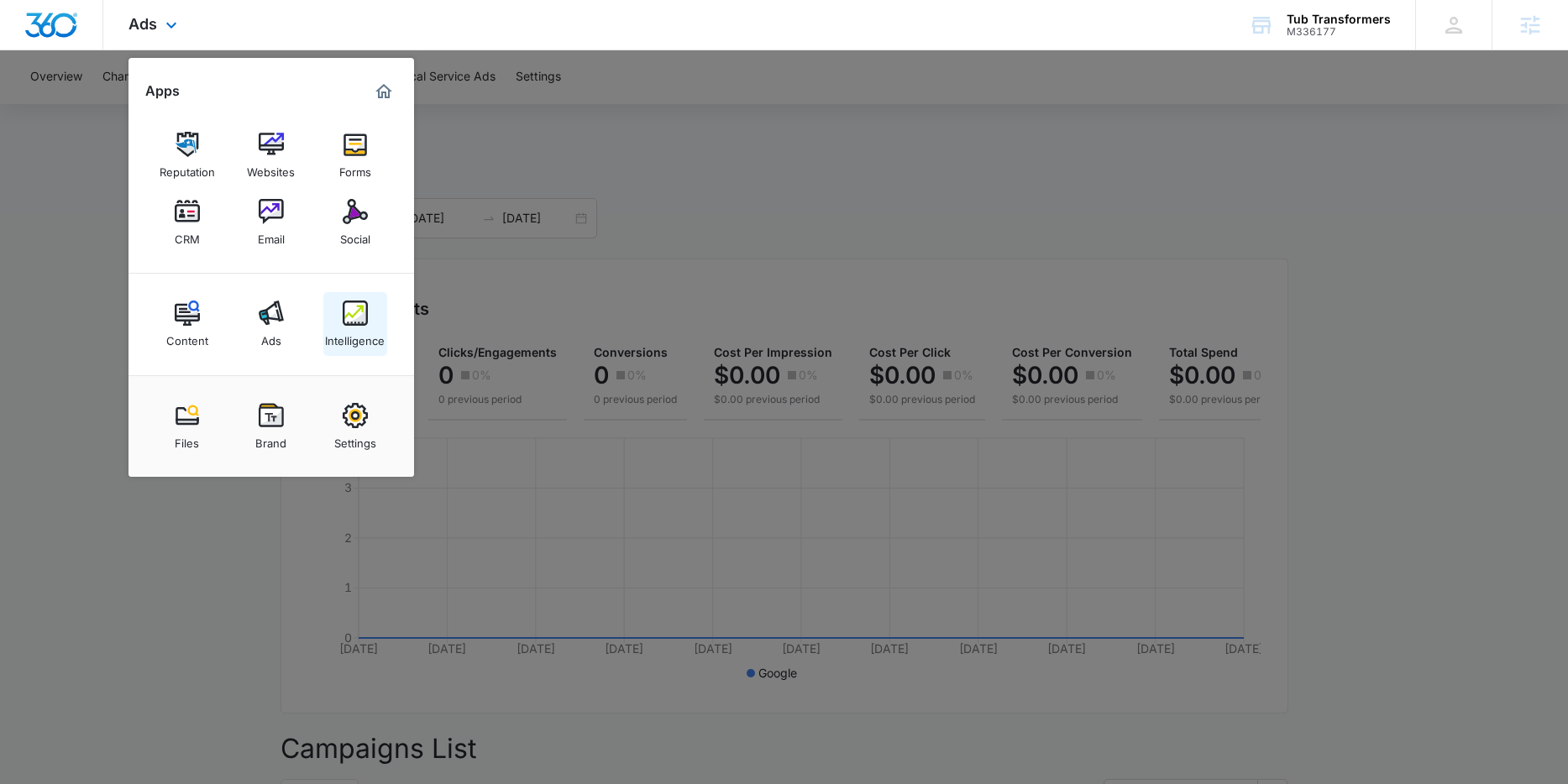
click at [366, 319] on img at bounding box center [355, 312] width 25 height 25
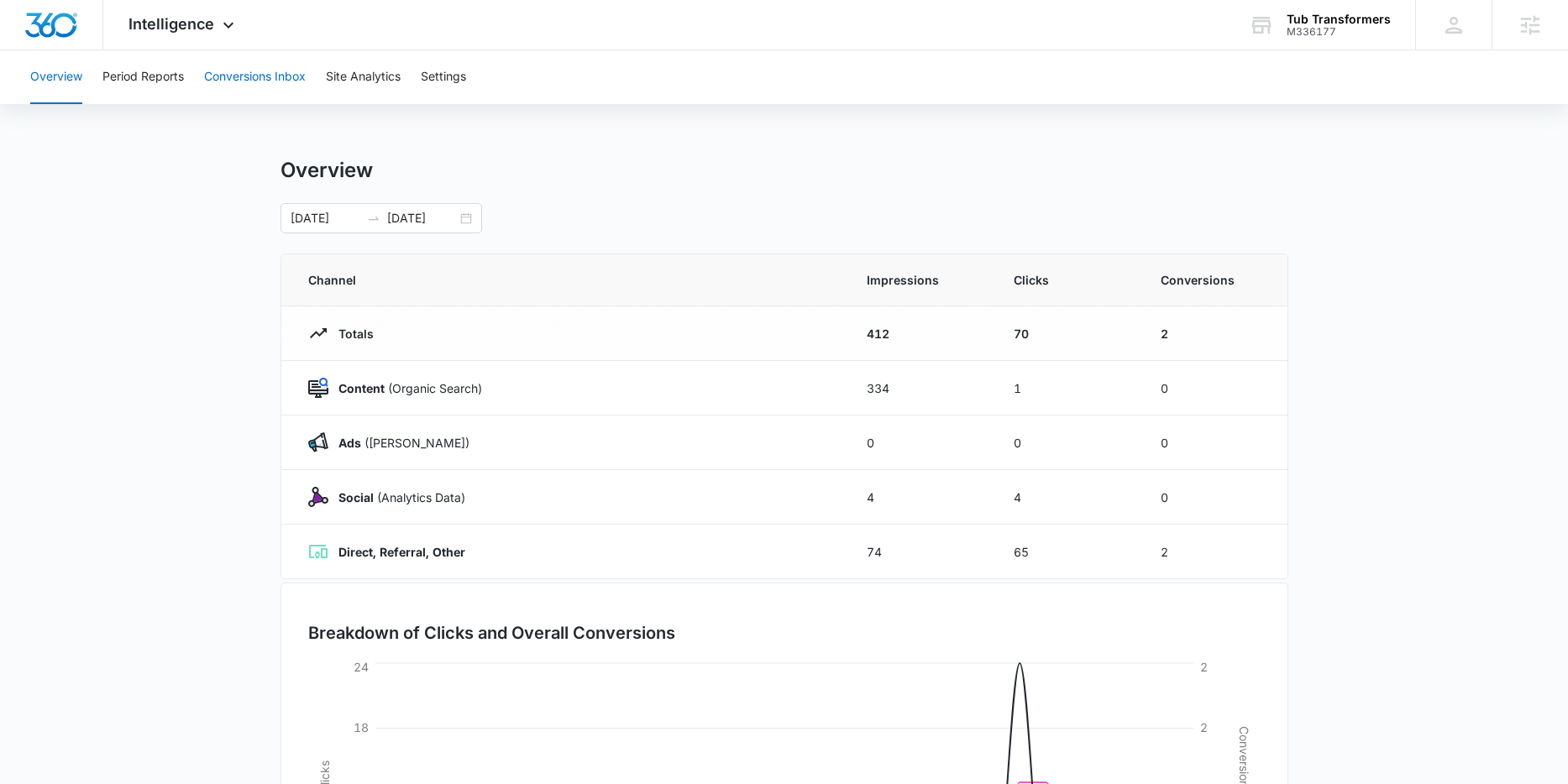
click at [258, 79] on button "Conversions Inbox" at bounding box center [255, 77] width 101 height 53
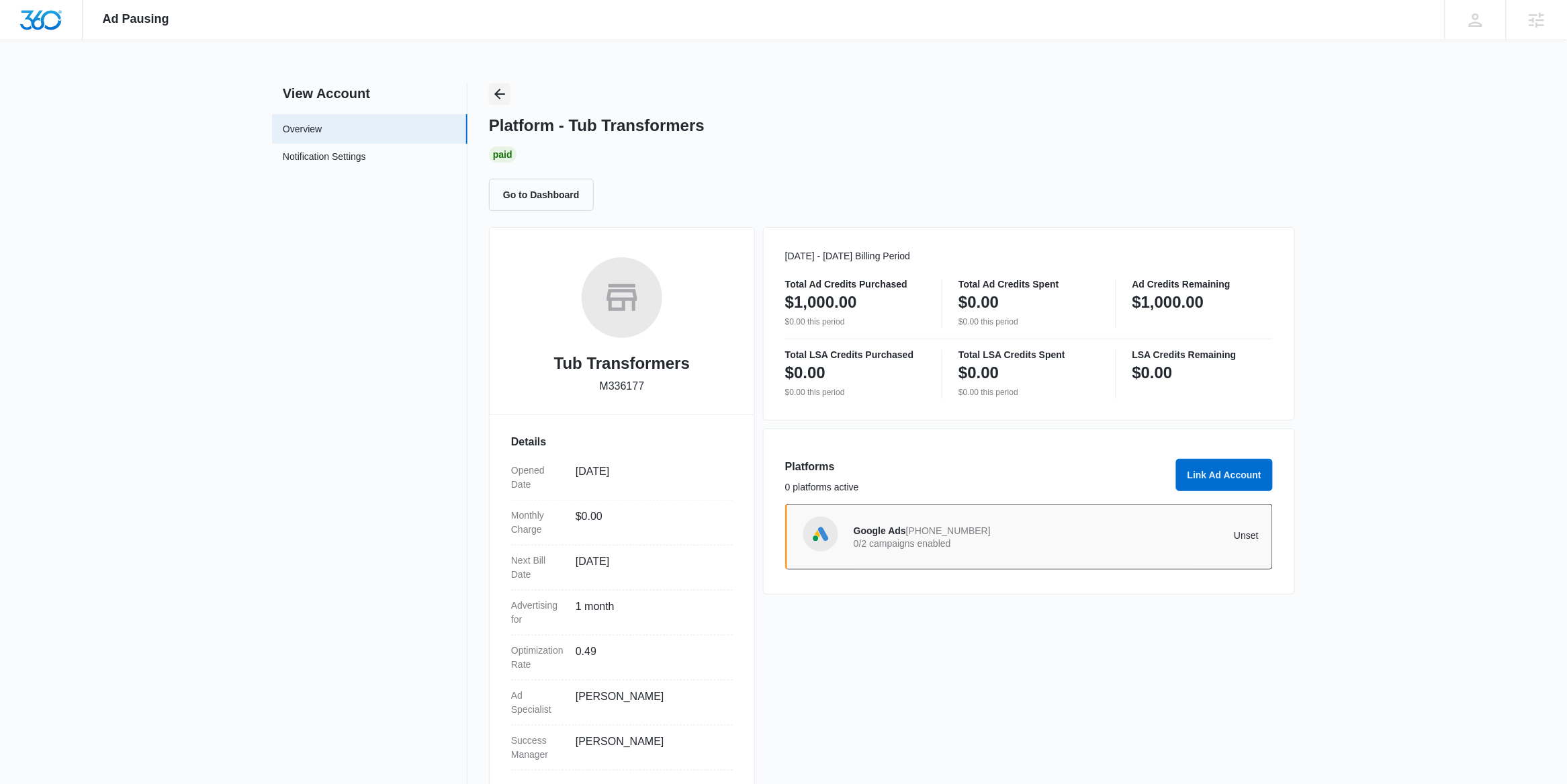
click at [499, 98] on icon "Back" at bounding box center [500, 94] width 16 height 16
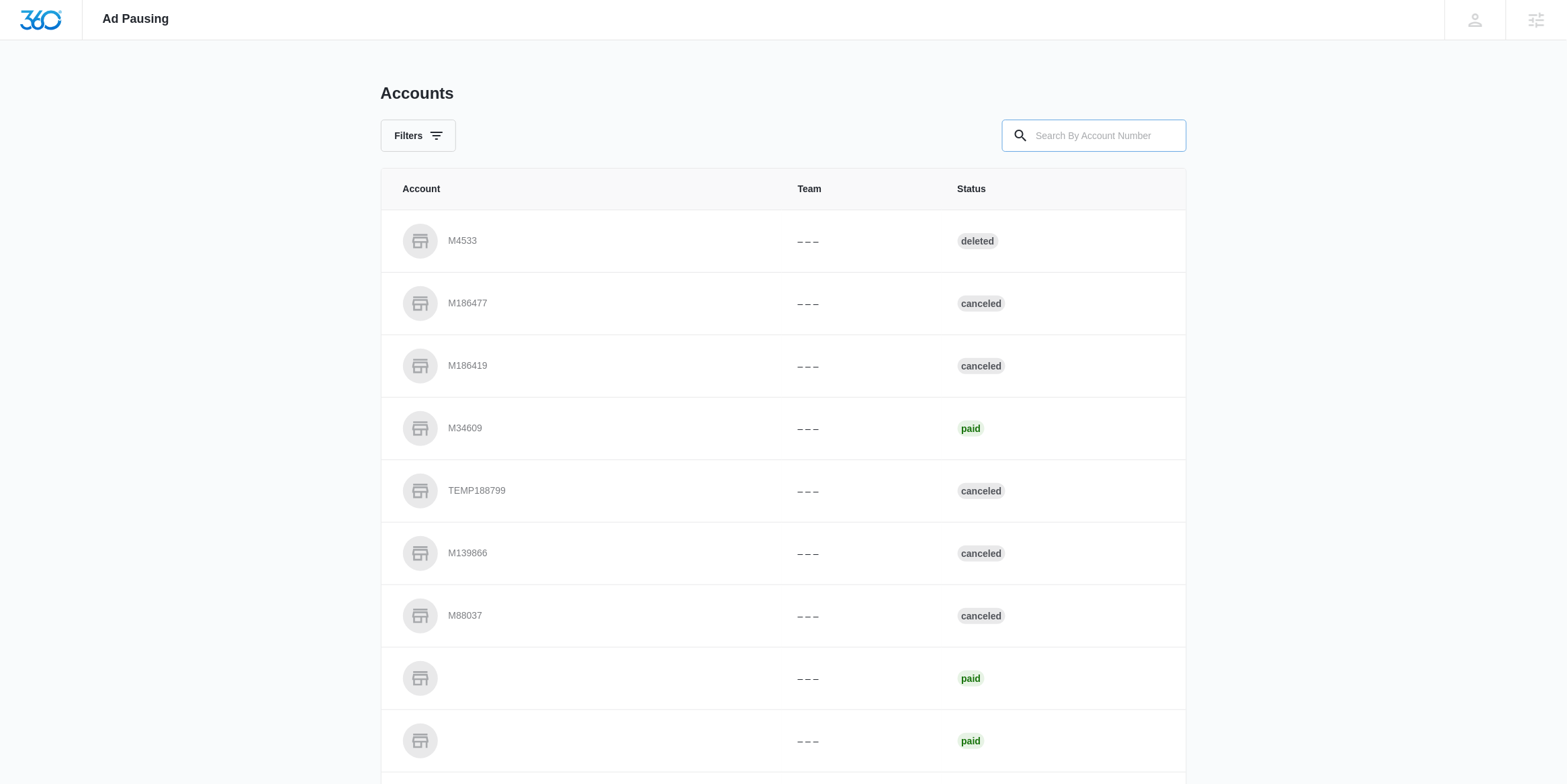
click at [1096, 133] on input "text" at bounding box center [1094, 136] width 185 height 32
paste input "M334229"
type input "M334229"
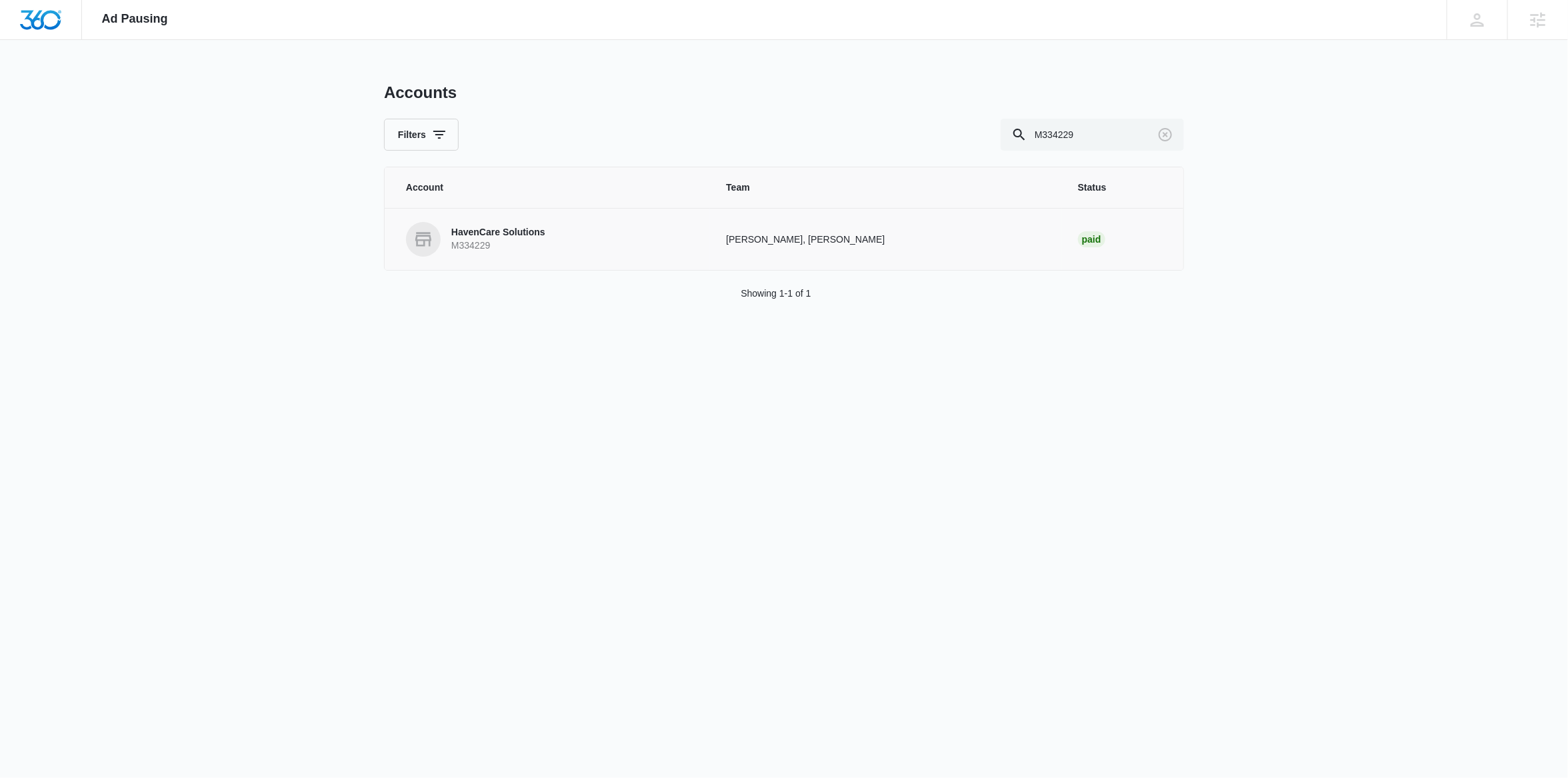
click at [558, 226] on link "HavenCare Solutions M334229" at bounding box center [550, 239] width 288 height 34
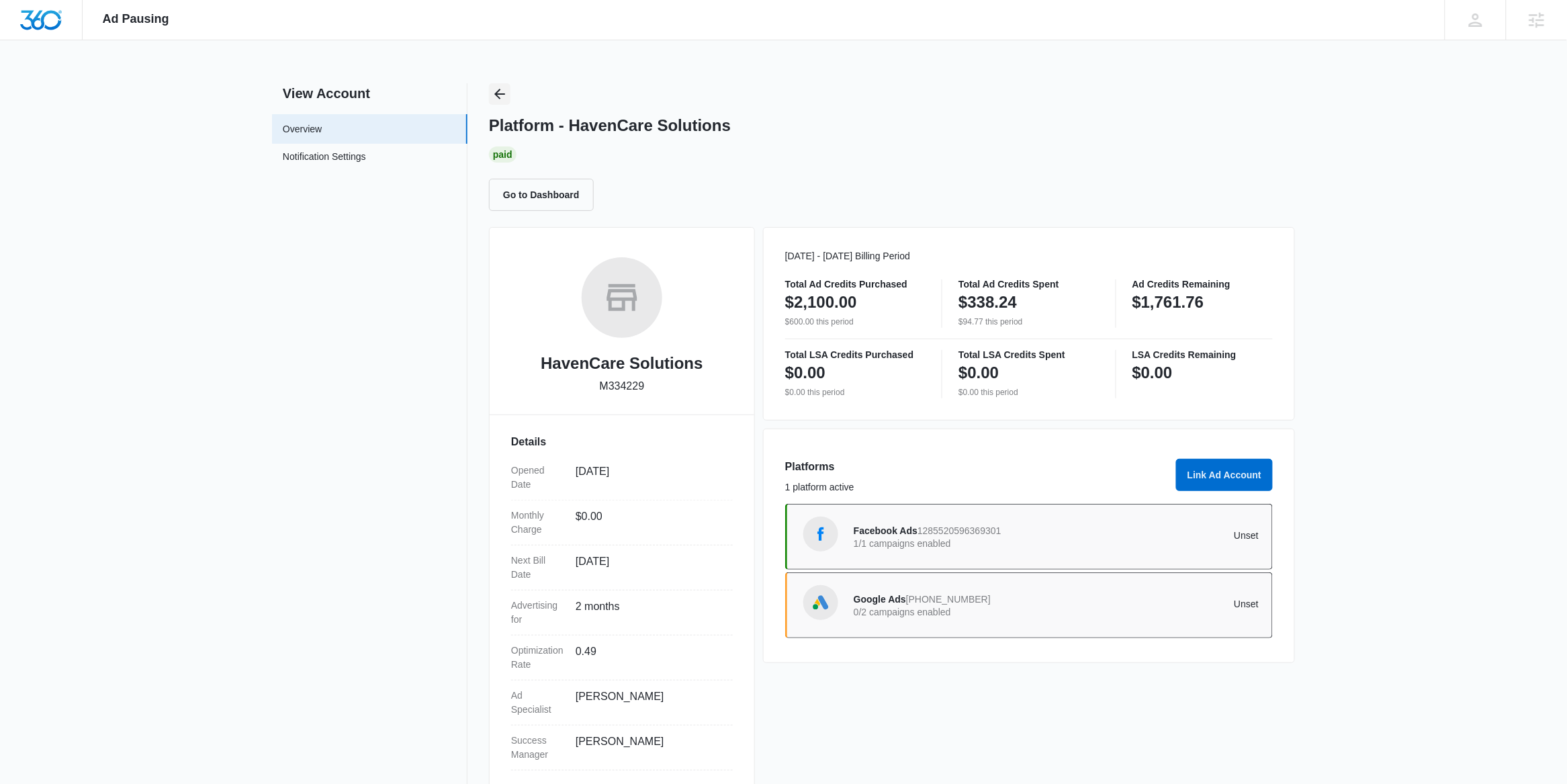
click at [498, 91] on icon "Back" at bounding box center [500, 94] width 11 height 11
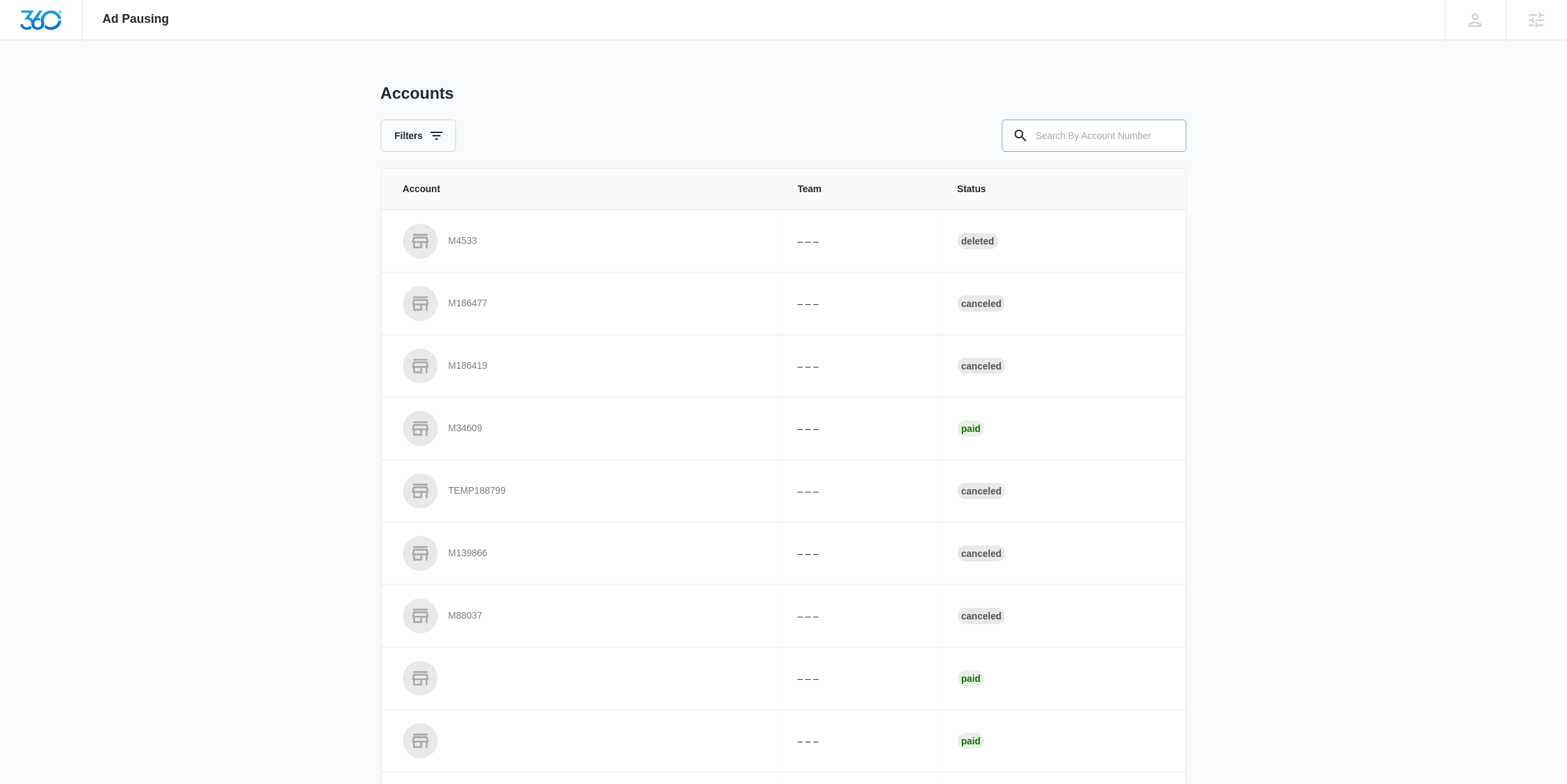
click at [1098, 138] on input "text" at bounding box center [1094, 136] width 185 height 32
paste input "M35900"
type input "M35900"
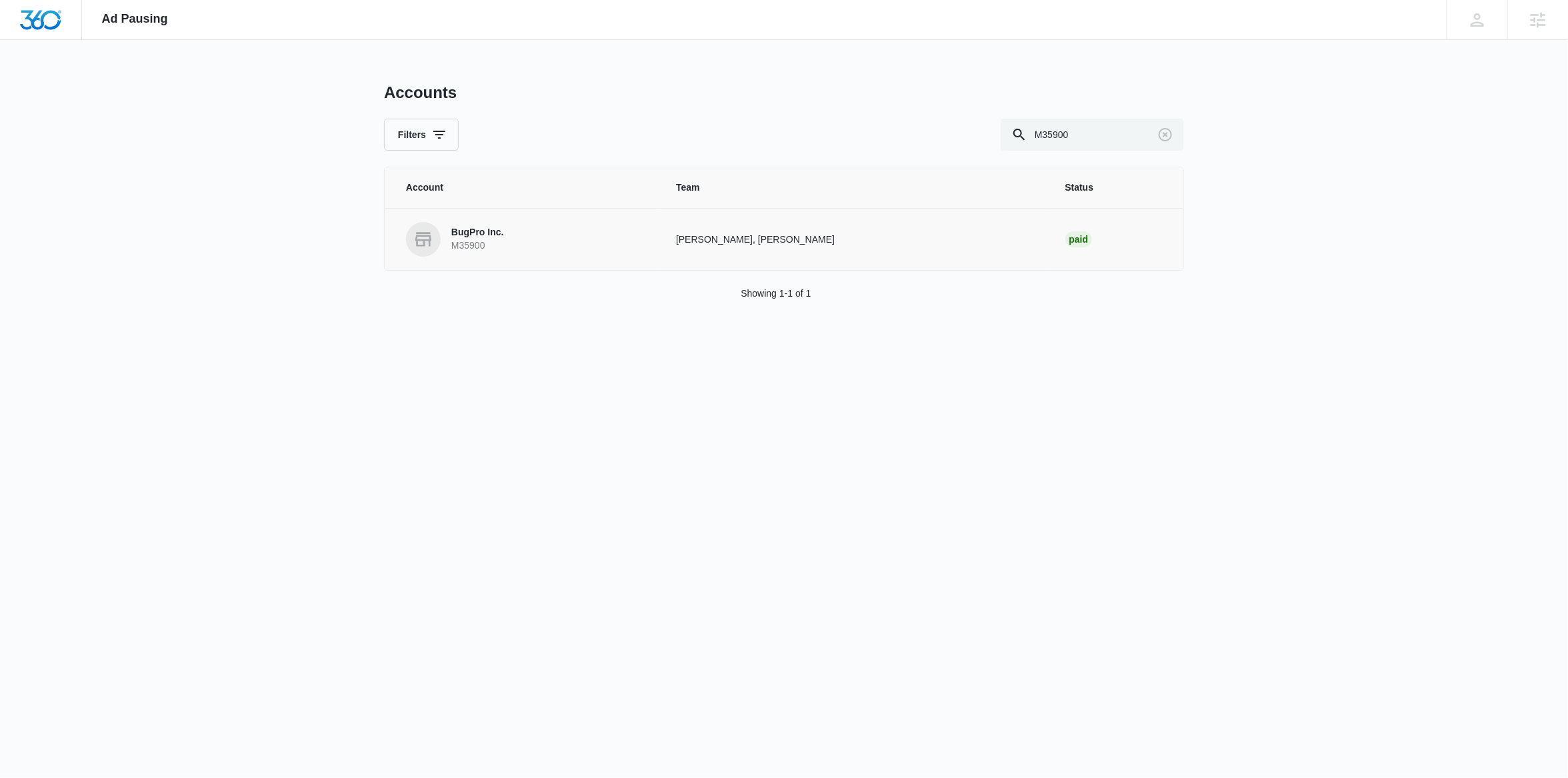
click at [486, 232] on p "BugPro Inc." at bounding box center [477, 233] width 53 height 13
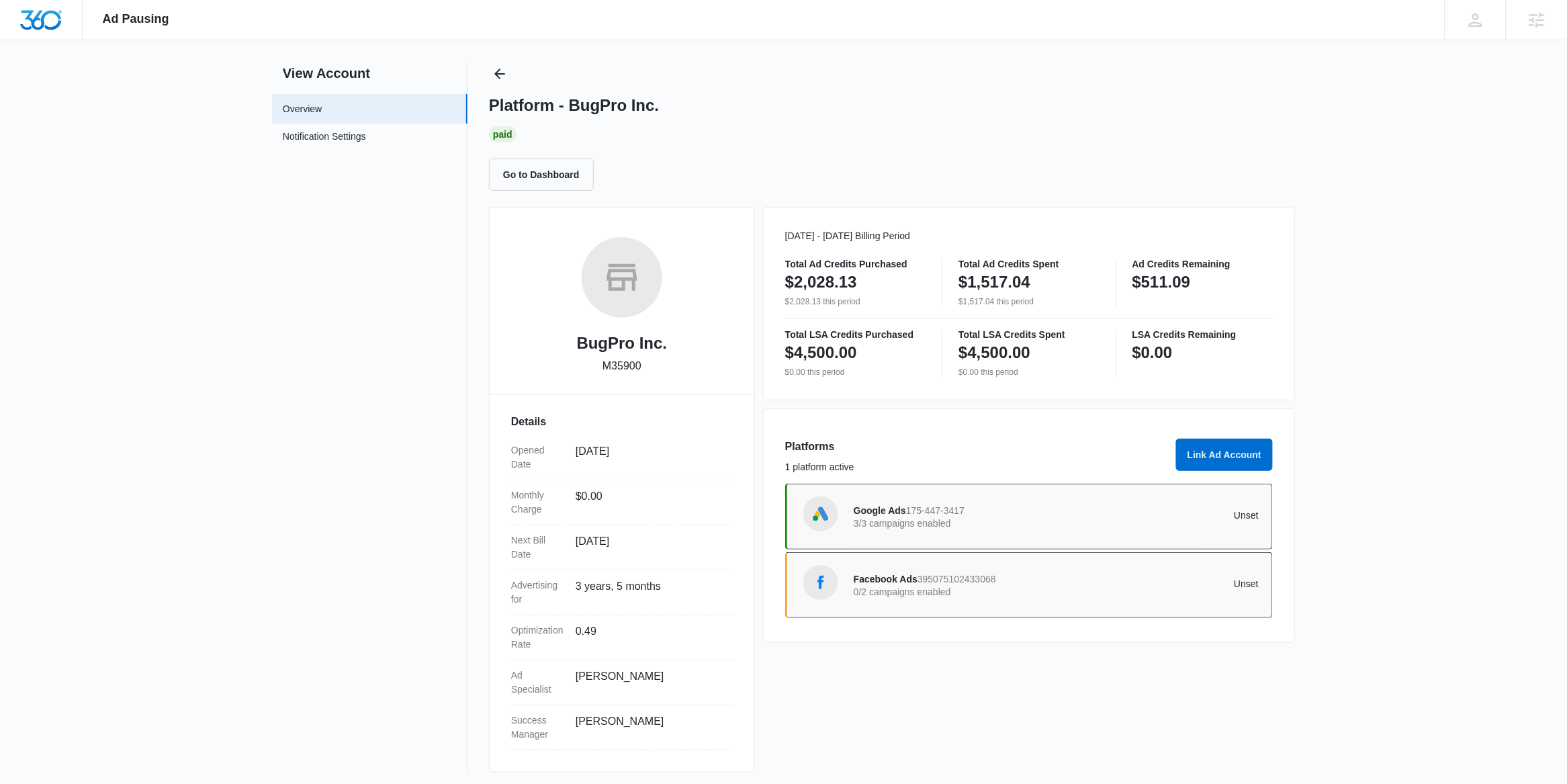
scroll to position [26, 0]
